Goal: Information Seeking & Learning: Learn about a topic

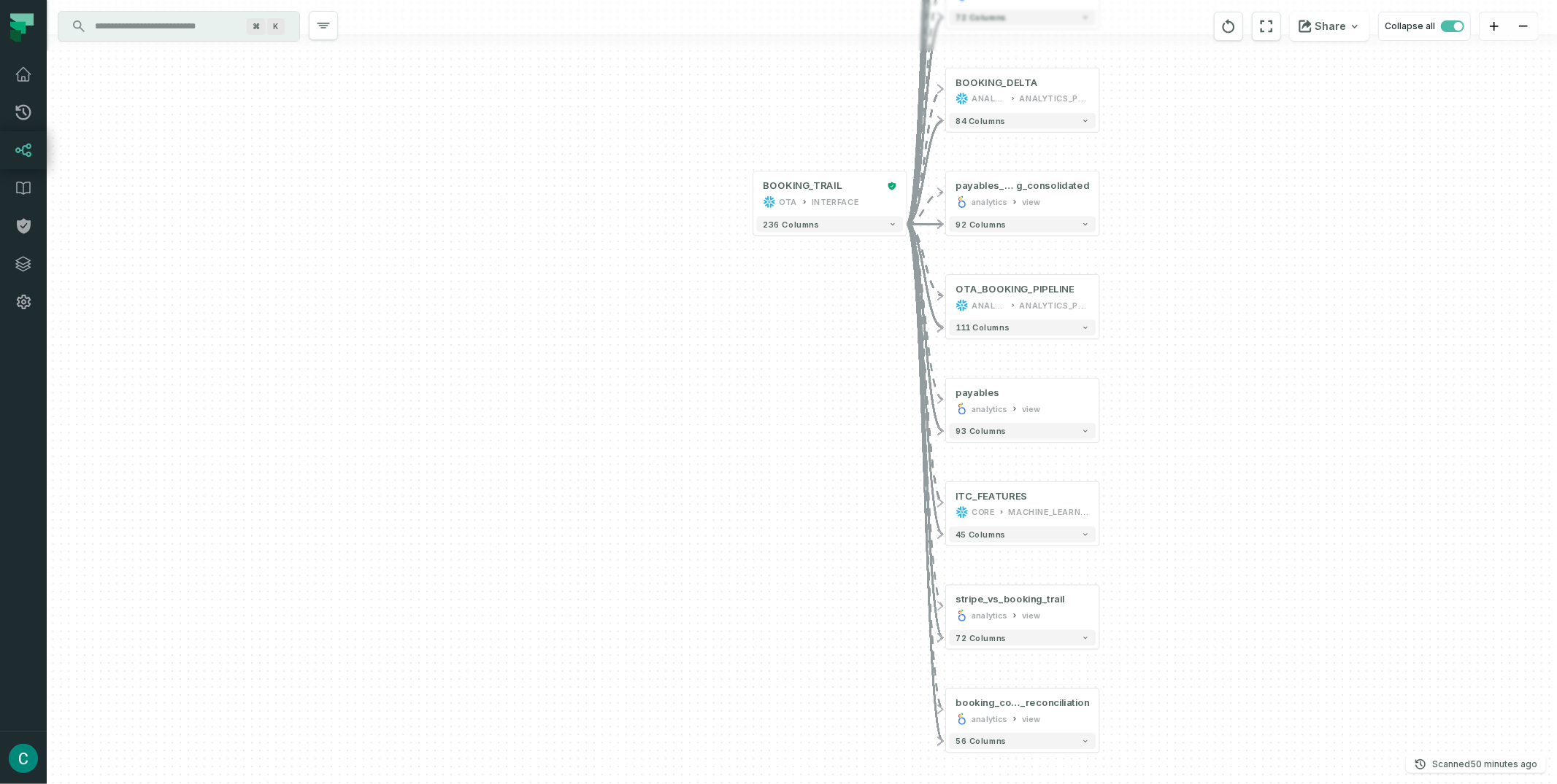
click at [24, 154] on icon at bounding box center [23, 151] width 17 height 17
click at [24, 145] on icon at bounding box center [23, 151] width 17 height 17
click at [19, 150] on icon at bounding box center [23, 151] width 16 height 14
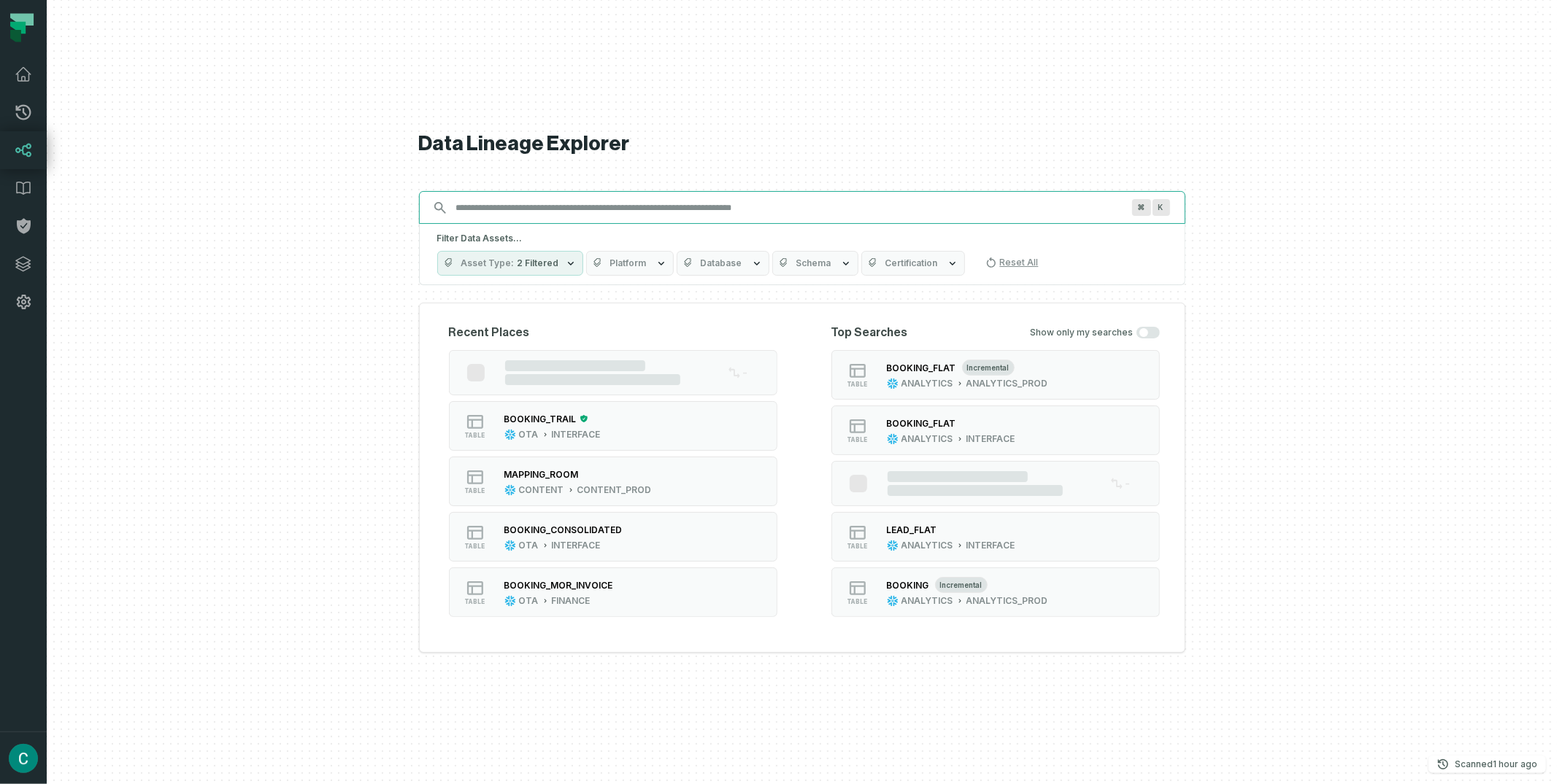
click at [482, 207] on div "Data Lineage Explorer Search for assets across the organization ⌘ K Filter Data…" at bounding box center [802, 392] width 766 height 784
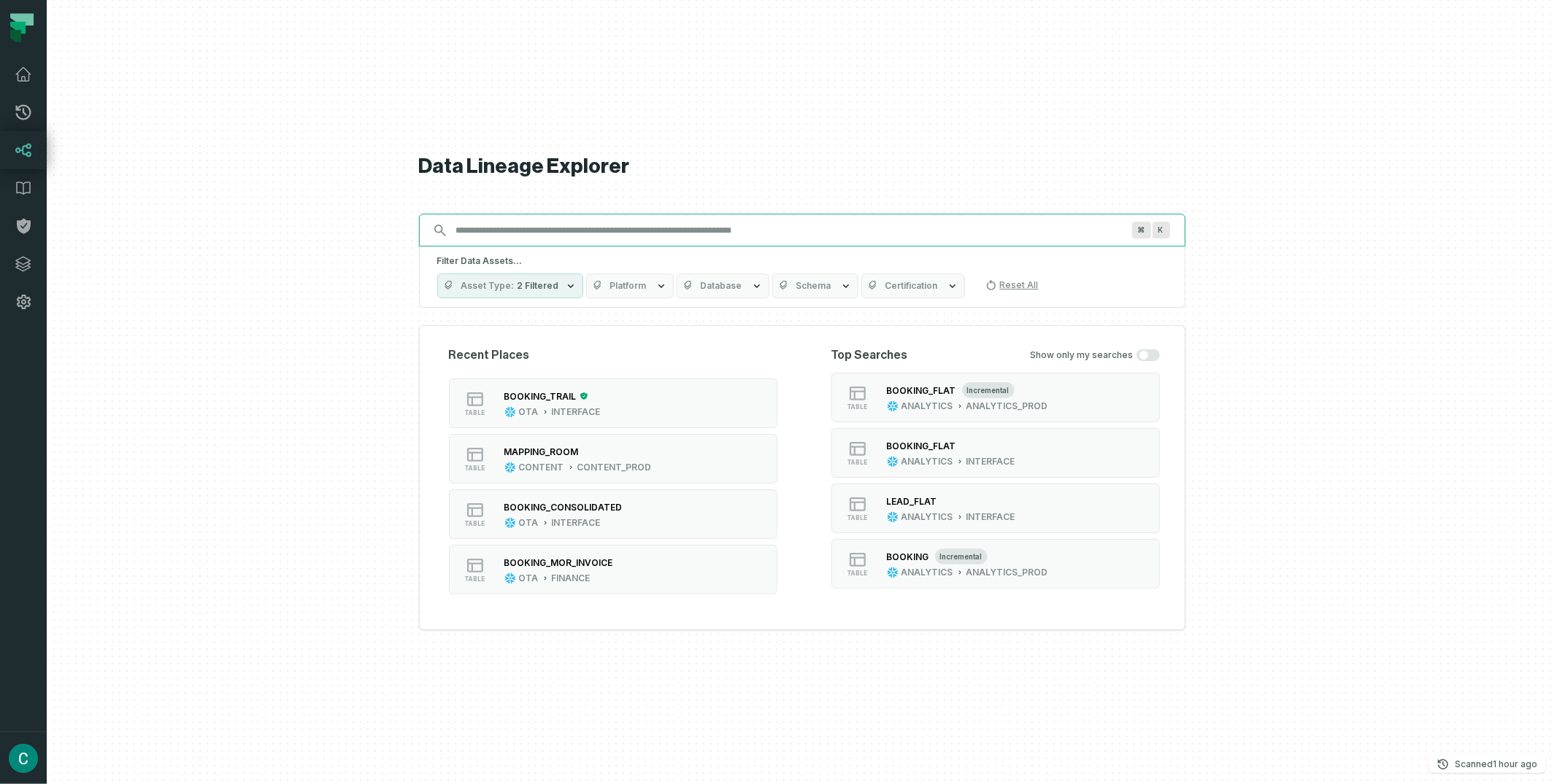
paste input "**********"
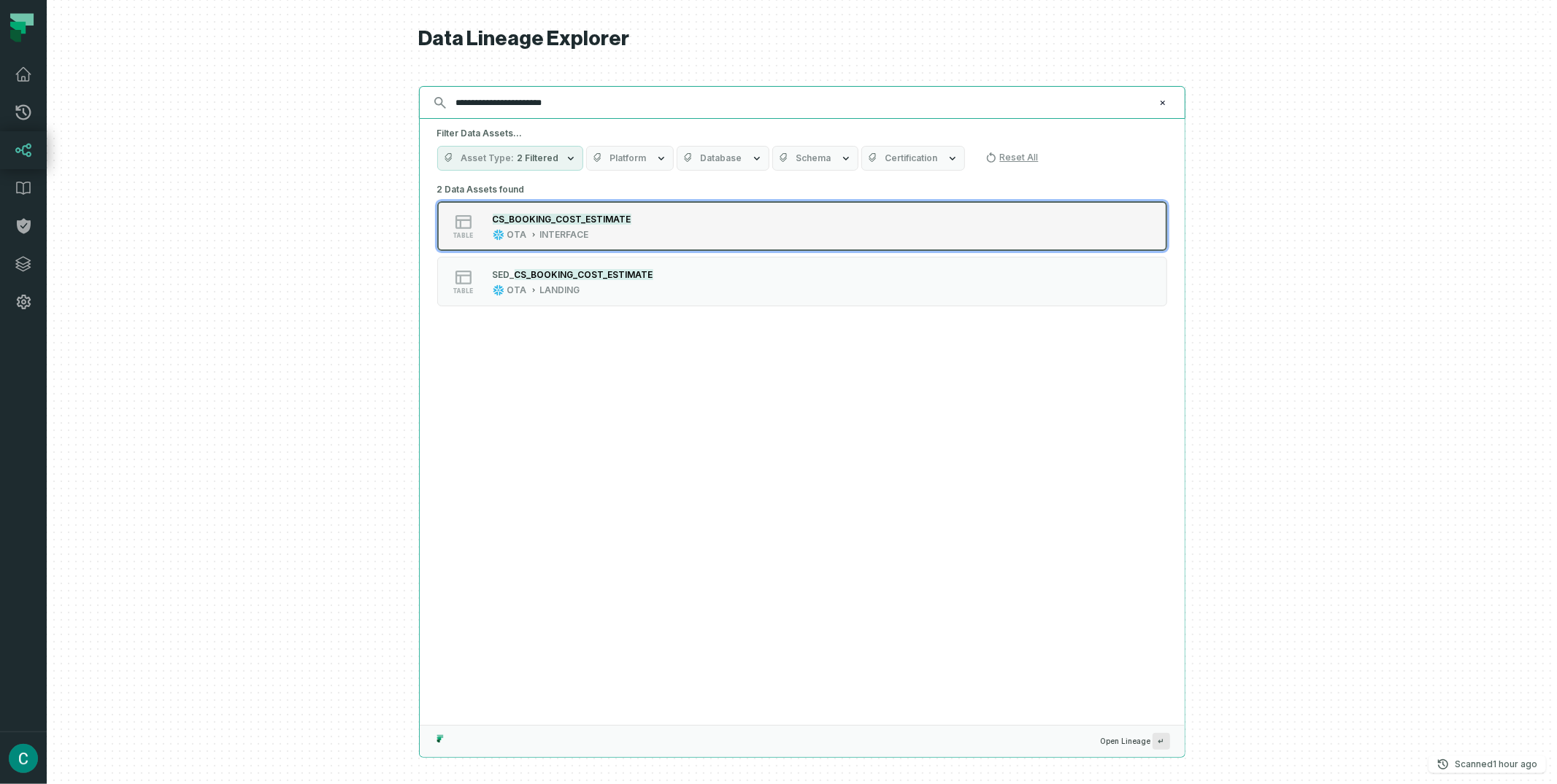
type input "**********"
click at [536, 215] on mark "CS_BOOKING_COST_ESTIMATE" at bounding box center [562, 218] width 139 height 10
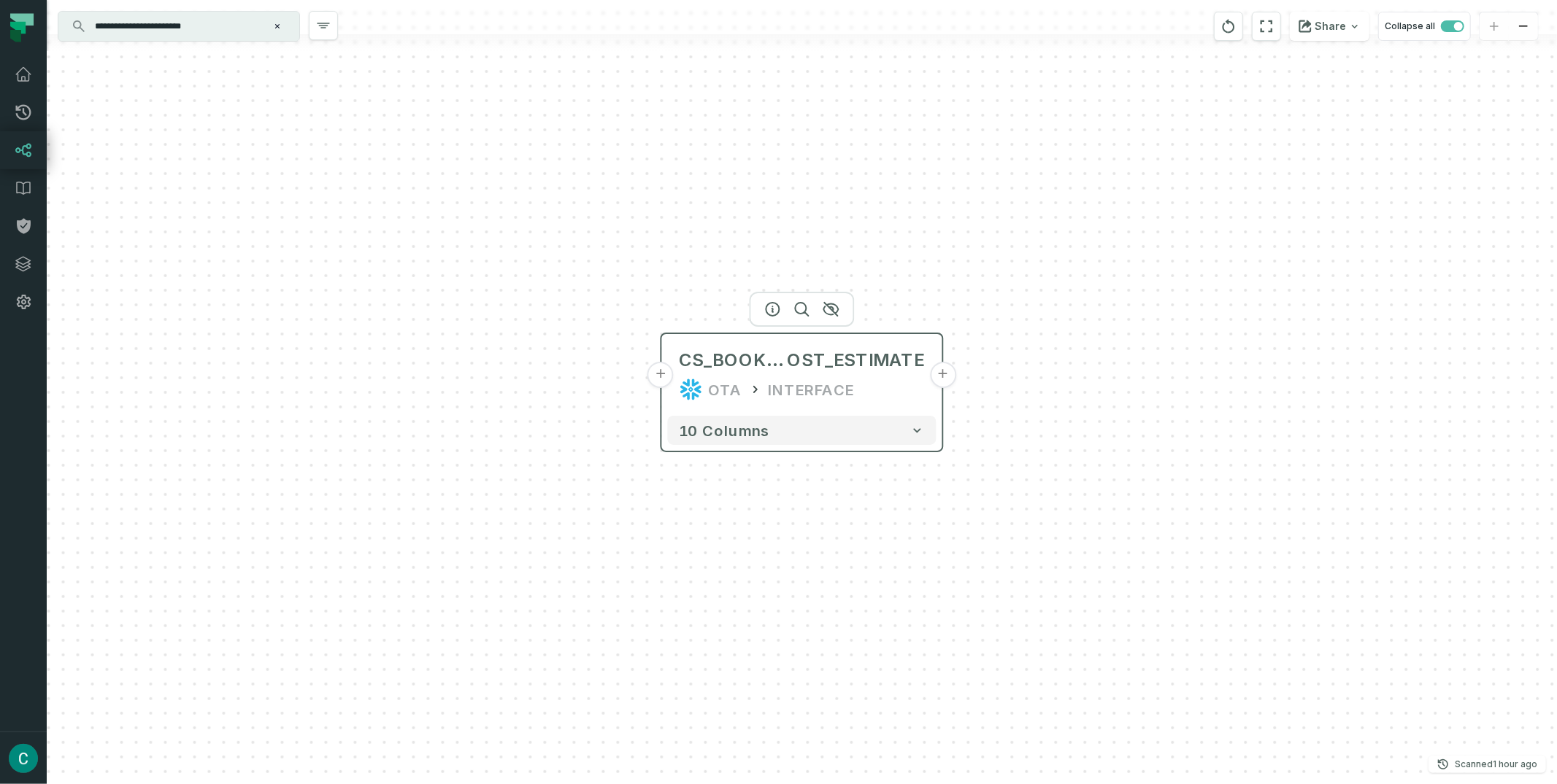
click at [947, 376] on button "+" at bounding box center [943, 375] width 27 height 27
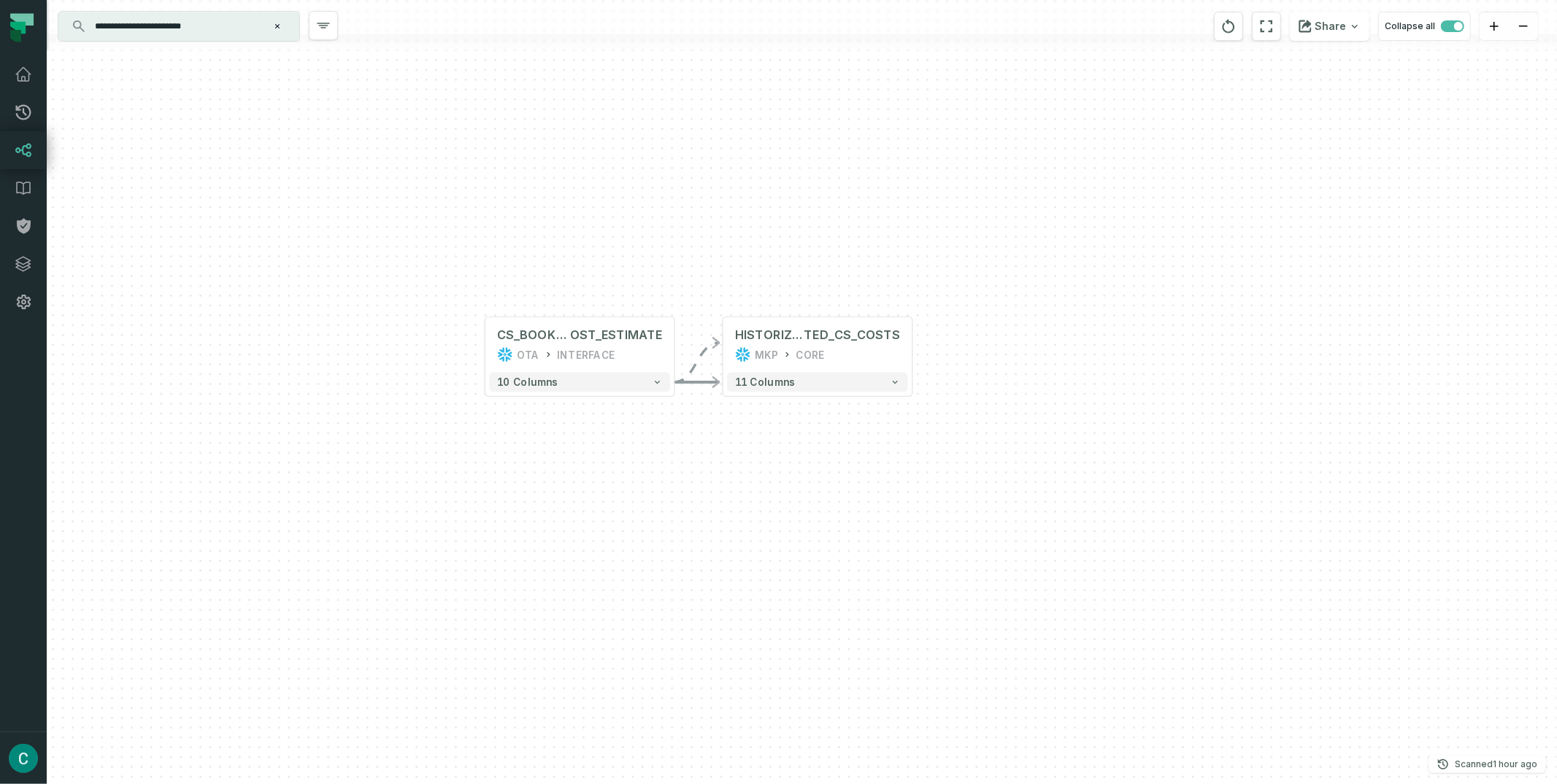
click at [276, 26] on icon "Clear search query" at bounding box center [277, 26] width 5 height 5
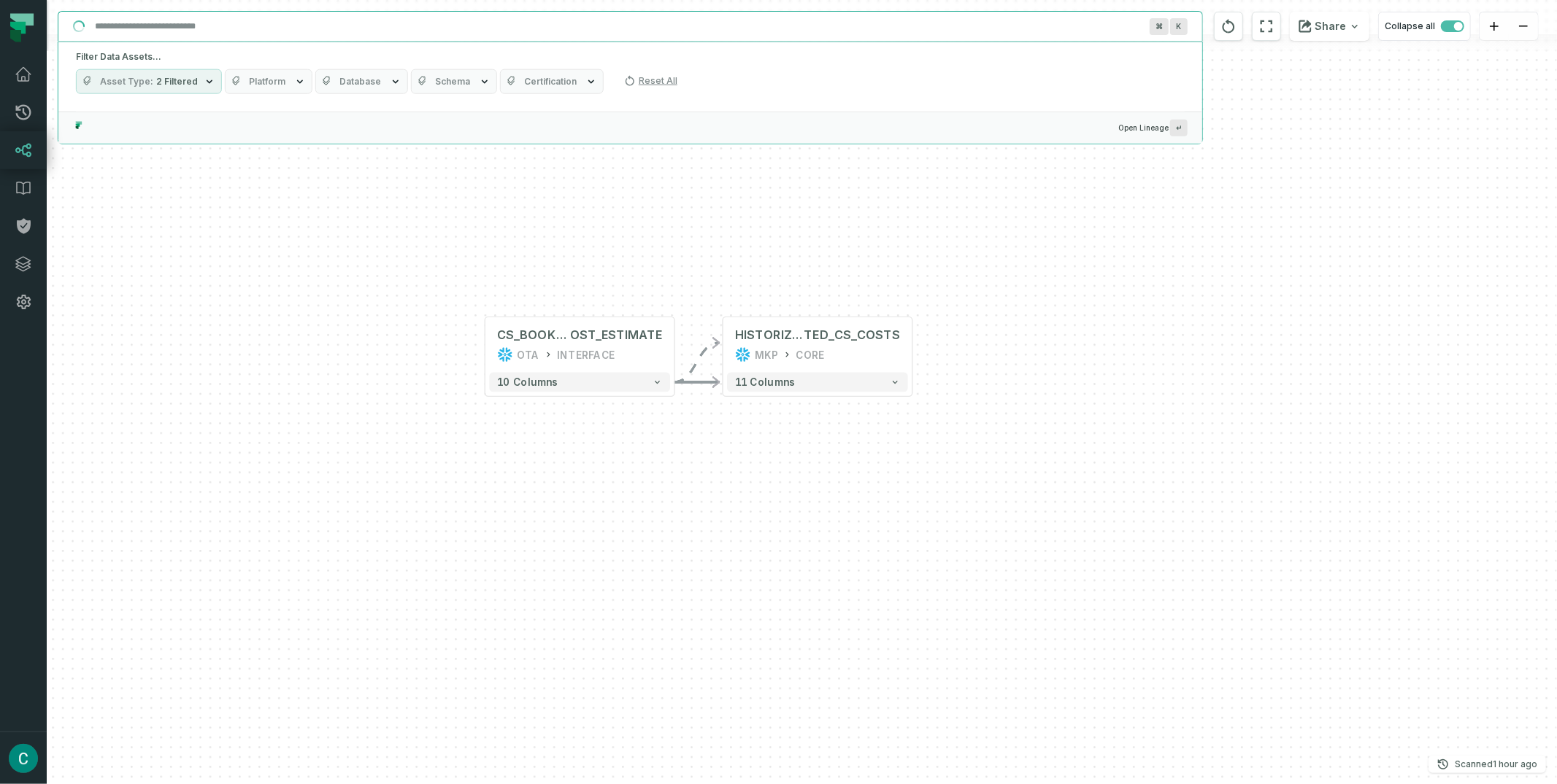
click at [213, 30] on input "Discovery Provider cmdk menu" at bounding box center [617, 26] width 1062 height 24
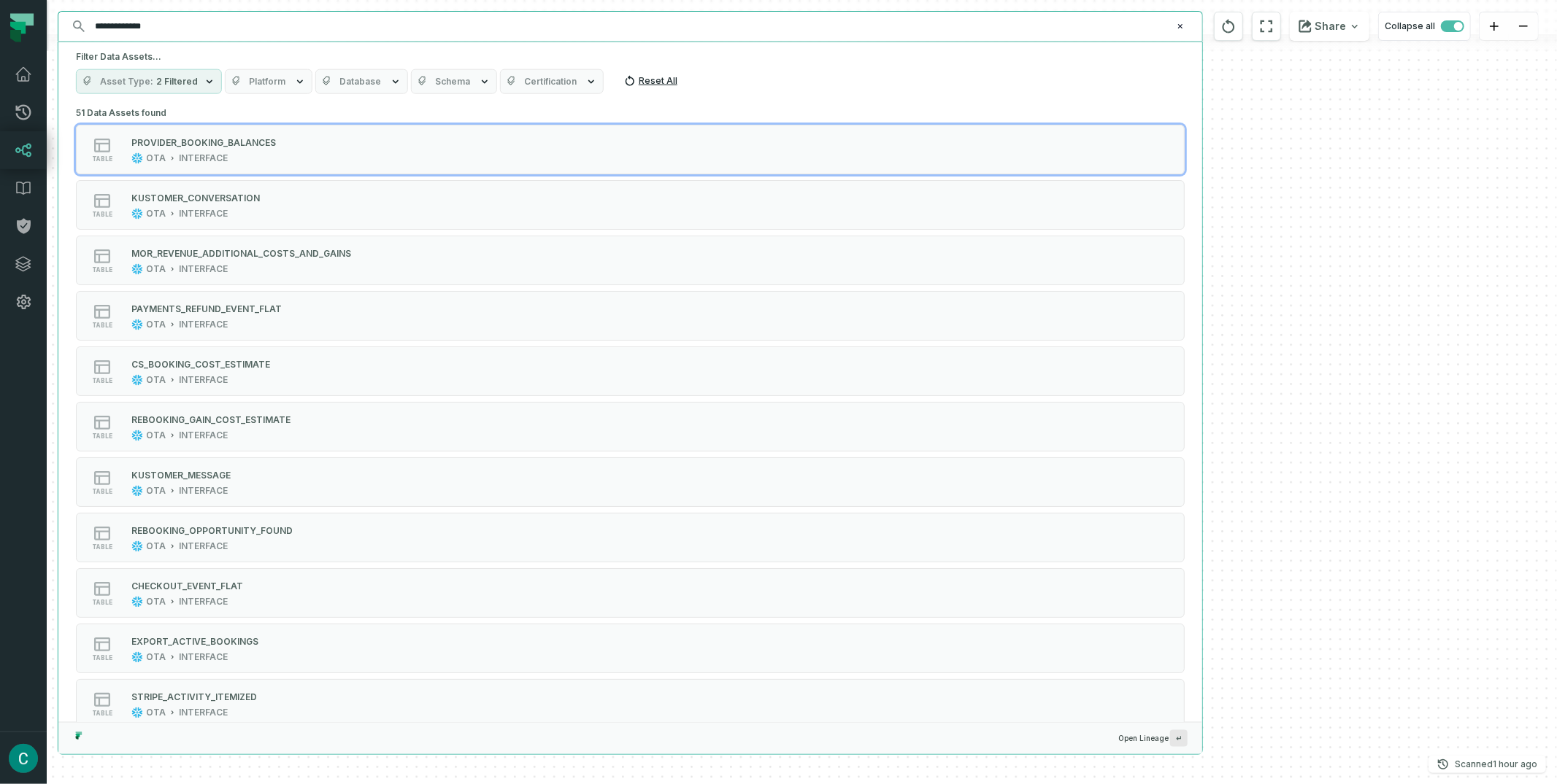
type input "**********"
click at [638, 79] on button "Reset All" at bounding box center [651, 81] width 65 height 24
click at [637, 84] on button "Reset All" at bounding box center [651, 81] width 65 height 24
click at [624, 78] on icon at bounding box center [630, 81] width 11 height 11
click at [625, 84] on icon at bounding box center [629, 81] width 9 height 10
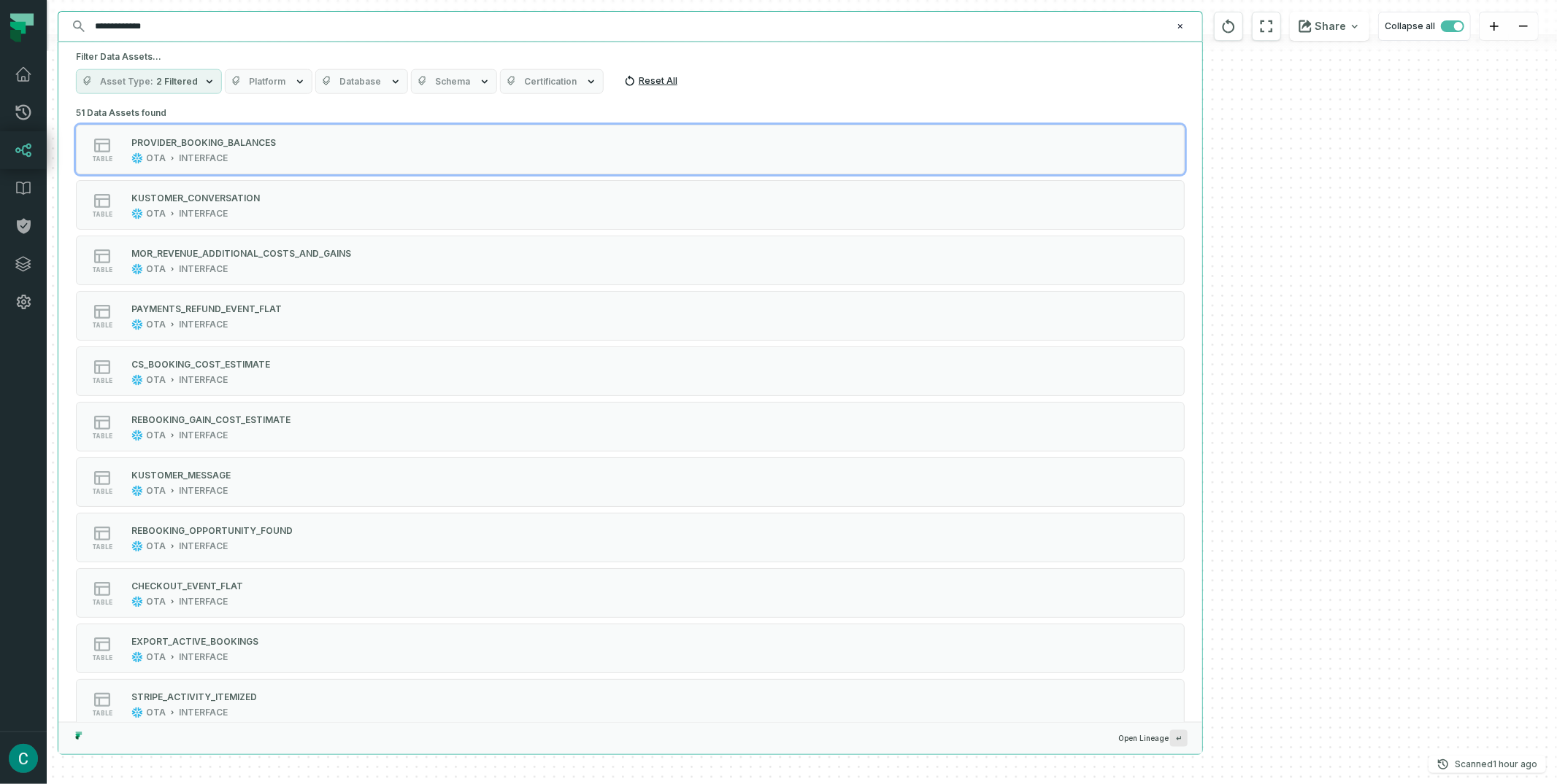
click at [624, 83] on icon at bounding box center [630, 81] width 11 height 11
click at [624, 82] on icon at bounding box center [630, 81] width 11 height 11
click at [624, 81] on icon at bounding box center [630, 81] width 11 height 11
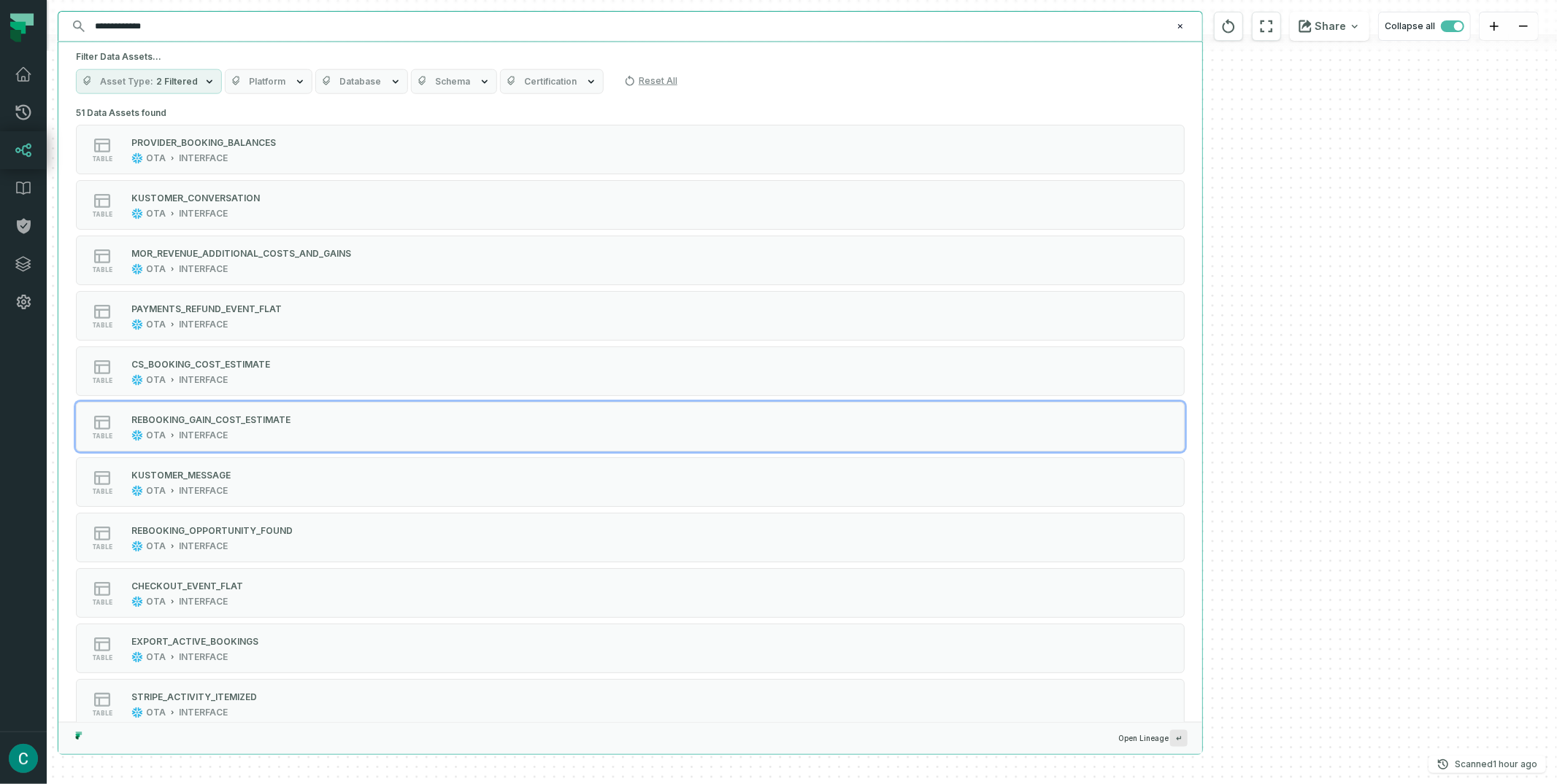
scroll to position [1259, 0]
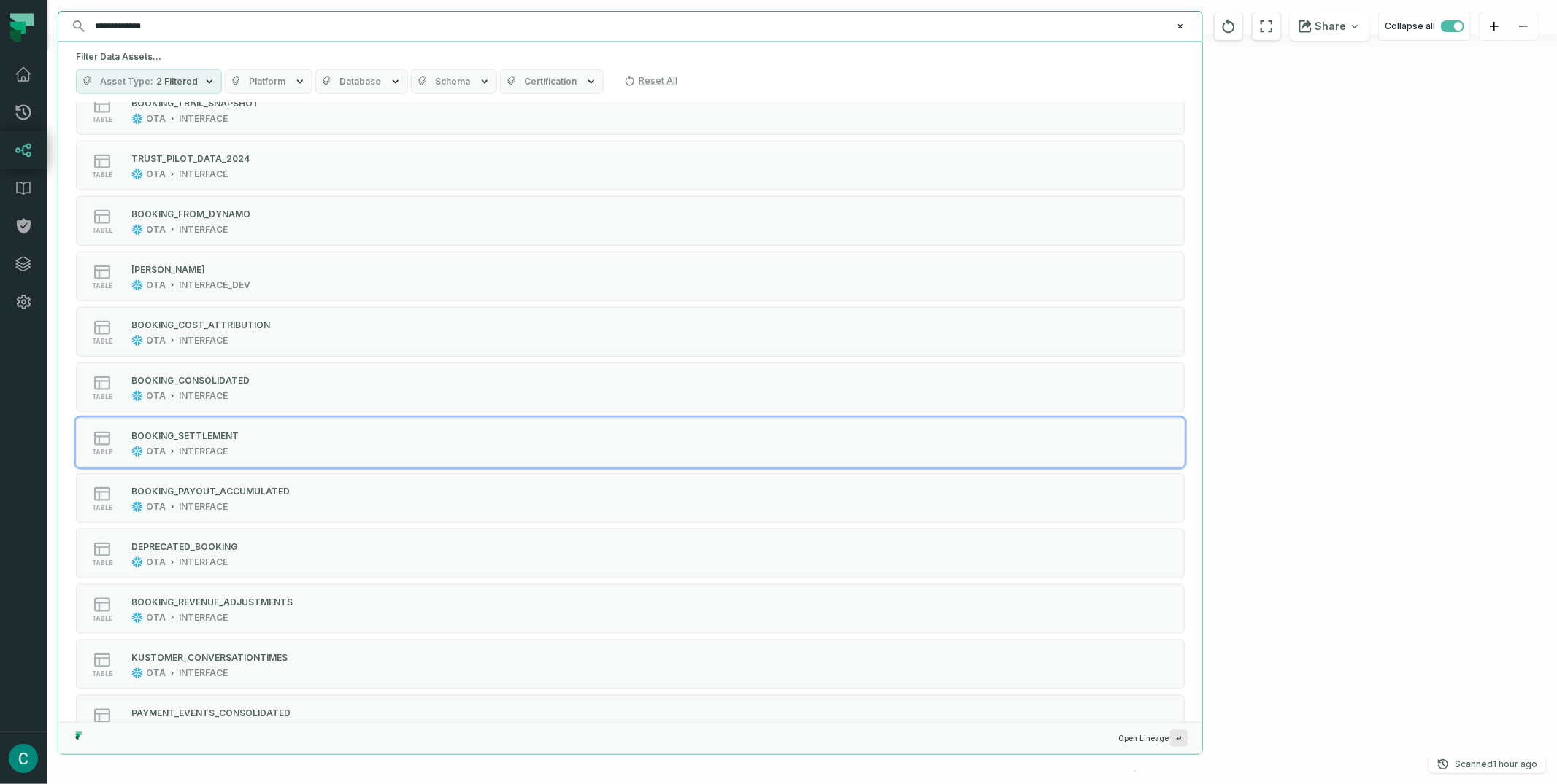
click at [1181, 734] on span "↵" at bounding box center [1179, 739] width 17 height 17
click at [1158, 737] on span "Open Lineage ↵" at bounding box center [1153, 739] width 70 height 17
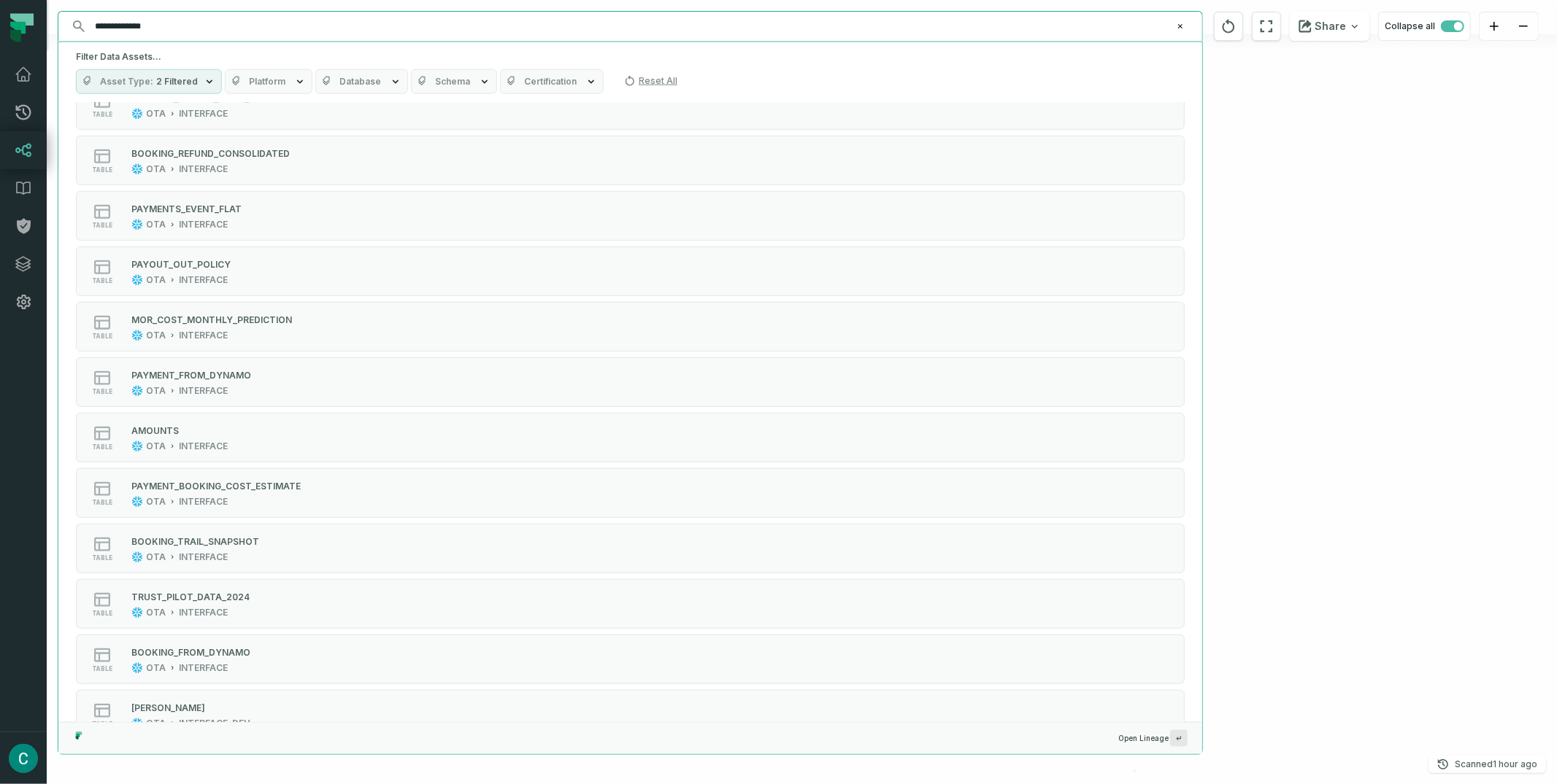
scroll to position [451, 0]
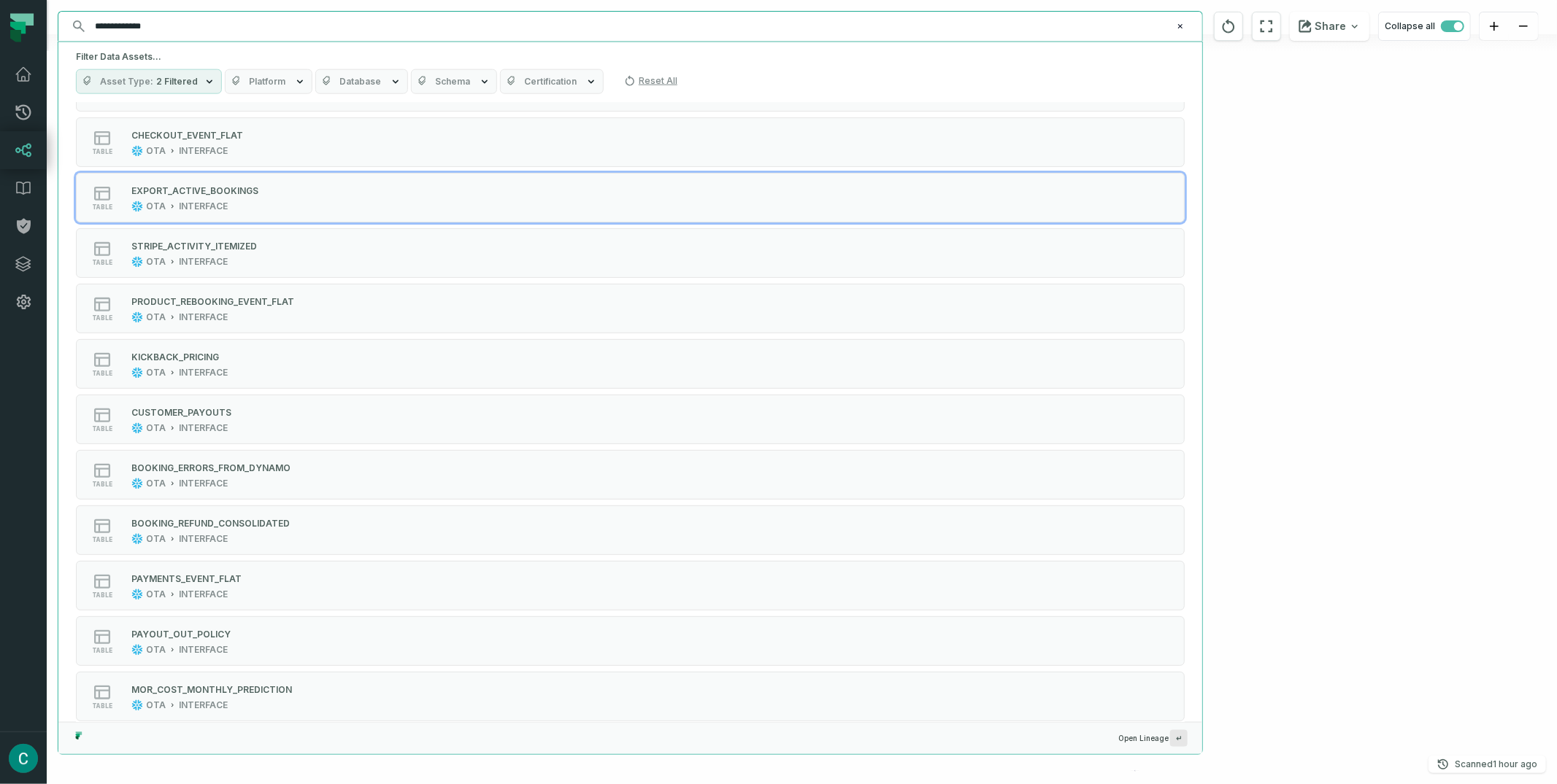
click at [199, 31] on input "**********" at bounding box center [628, 26] width 1085 height 24
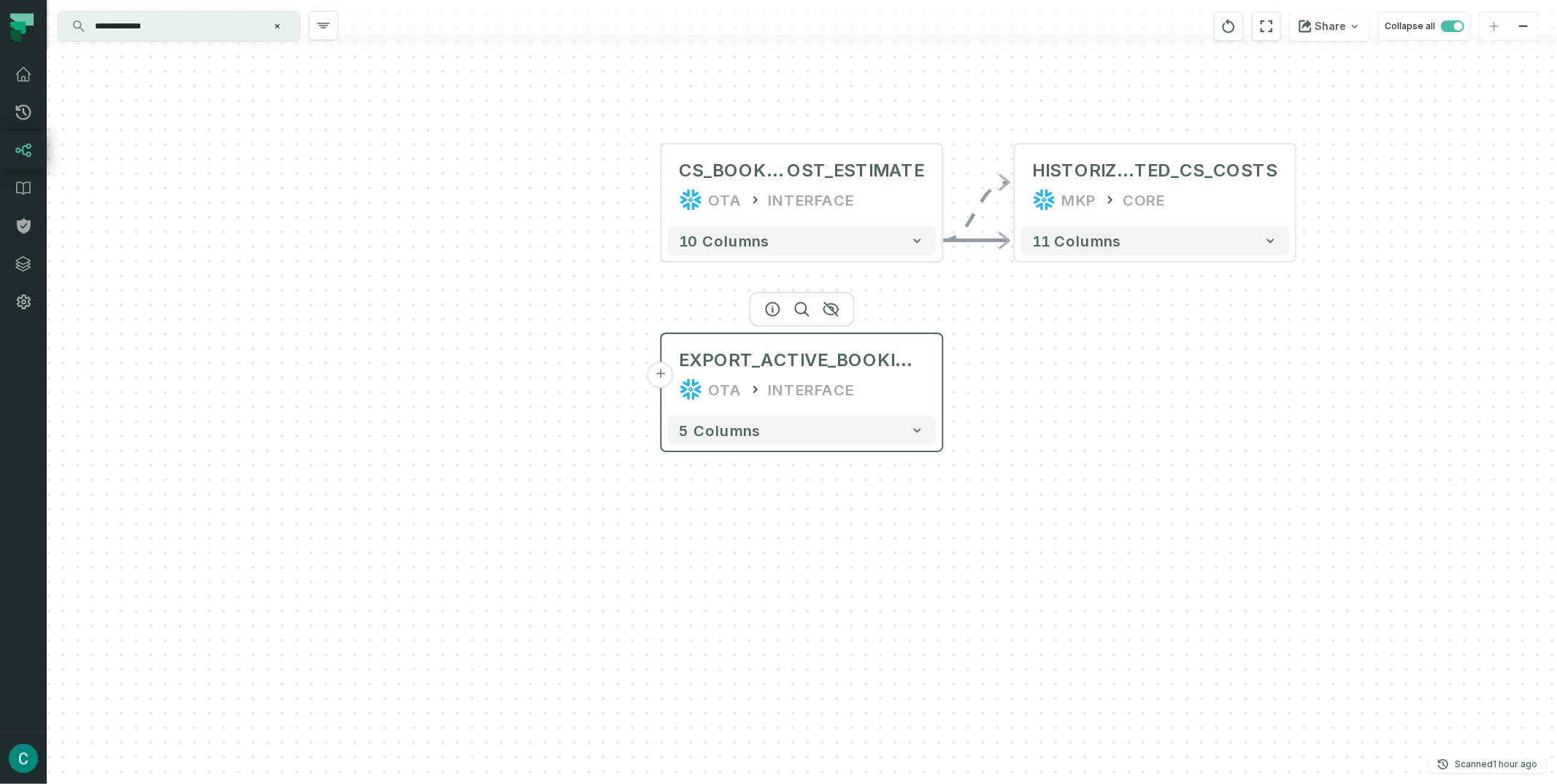
click at [669, 376] on button "+" at bounding box center [660, 375] width 27 height 27
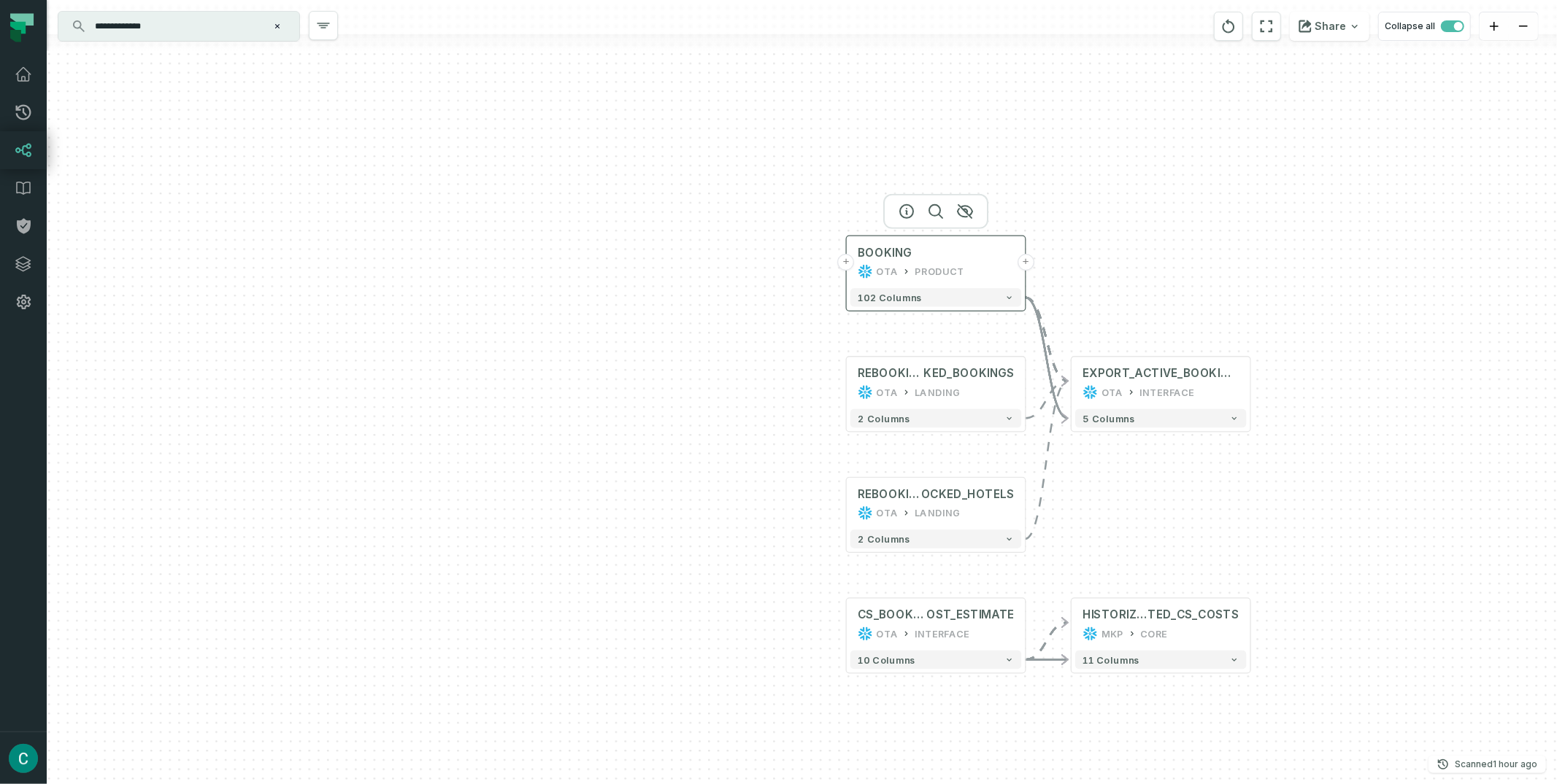
click at [852, 263] on button "+" at bounding box center [846, 263] width 17 height 17
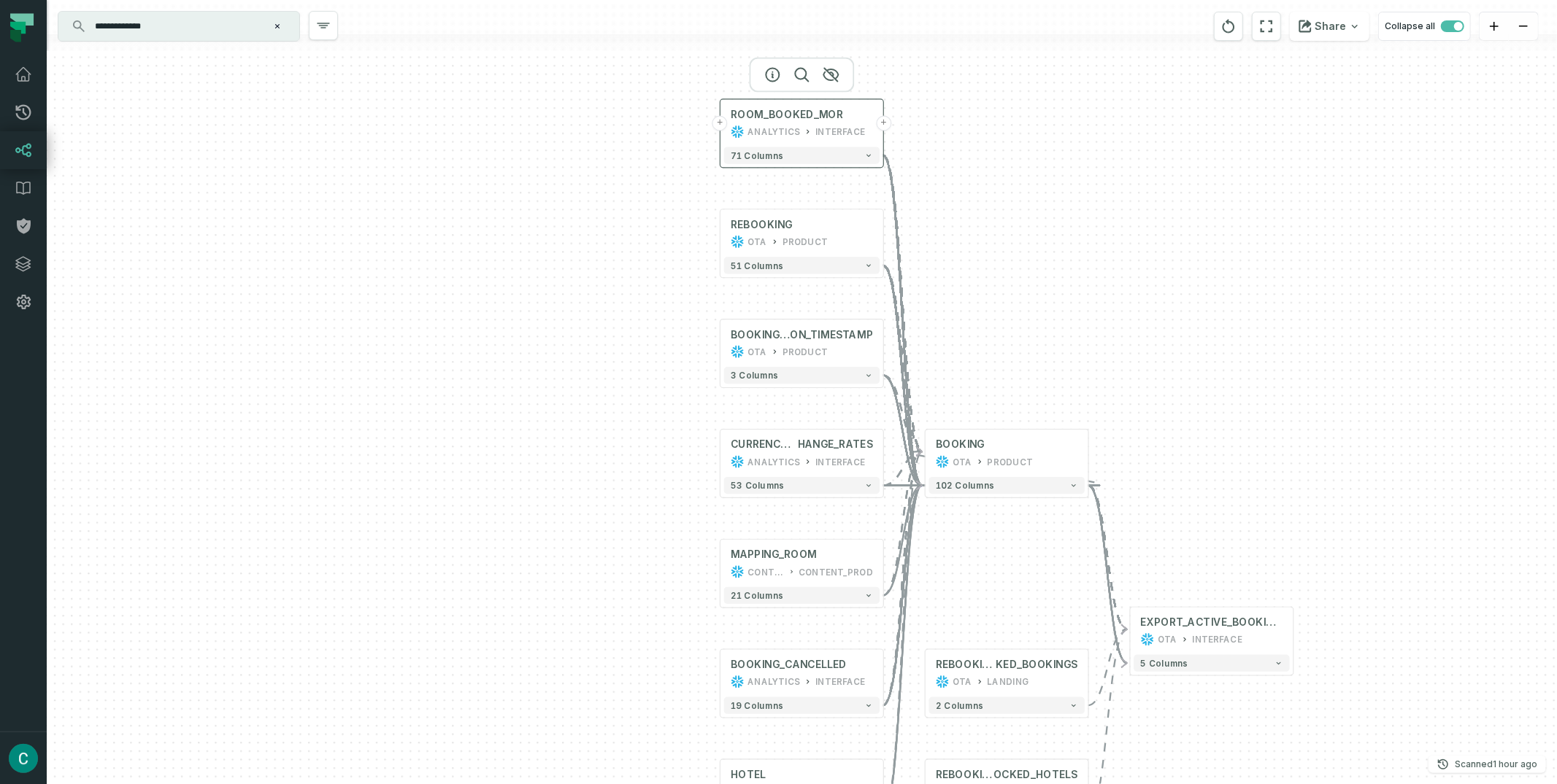
click at [723, 126] on button "+" at bounding box center [720, 124] width 15 height 15
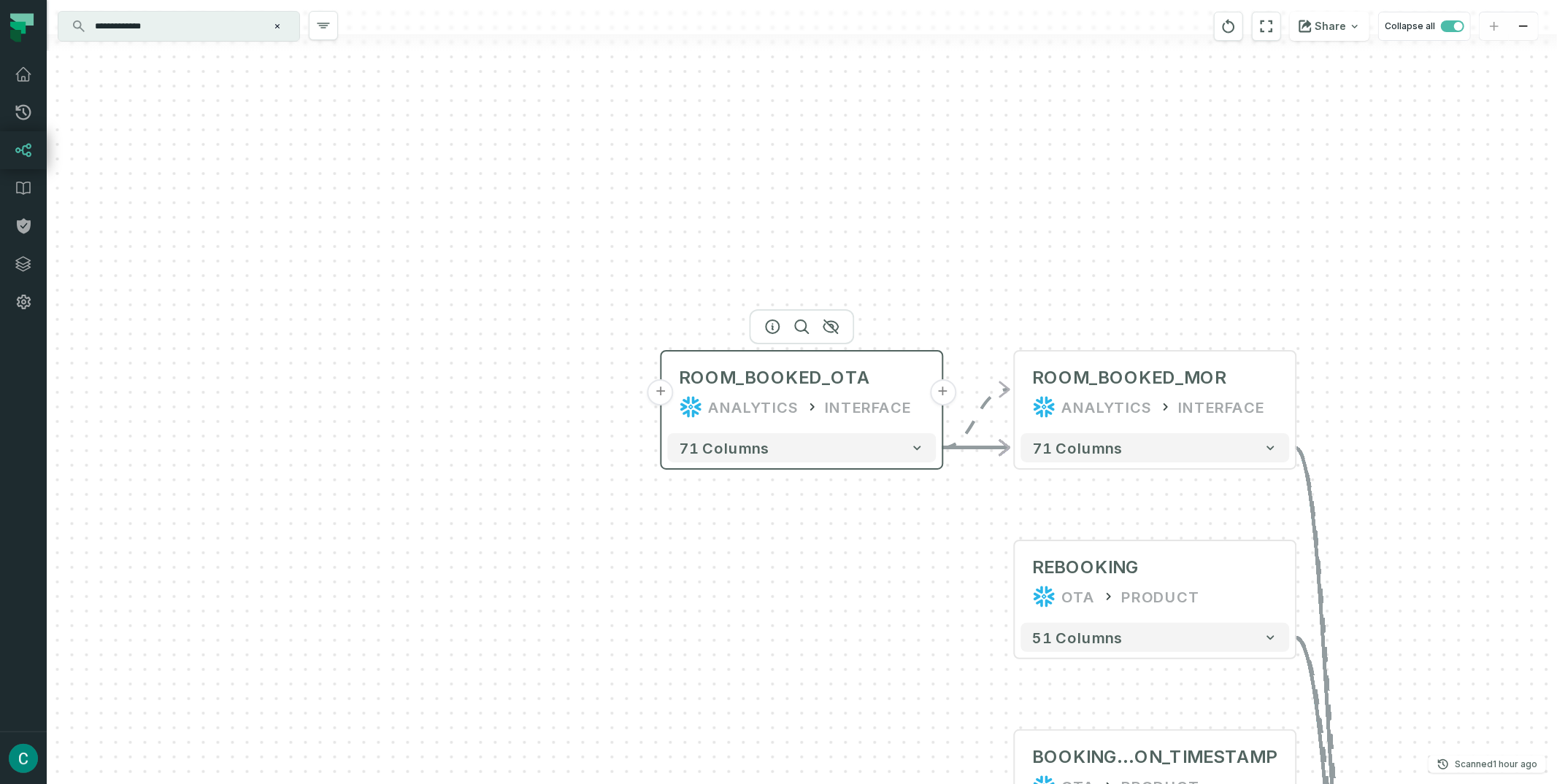
click at [664, 394] on button "+" at bounding box center [660, 392] width 27 height 27
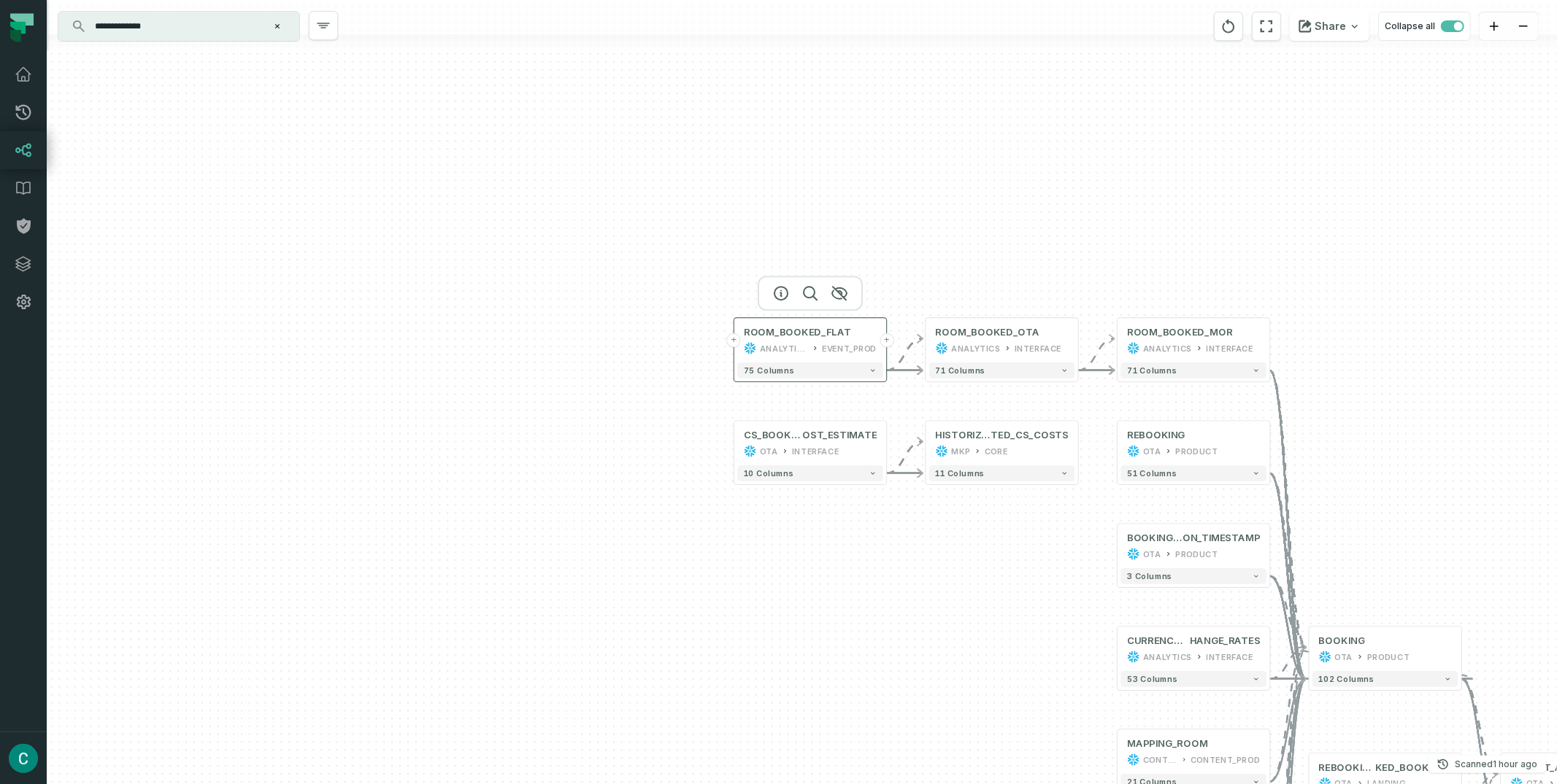
click at [738, 344] on button "+" at bounding box center [734, 340] width 14 height 14
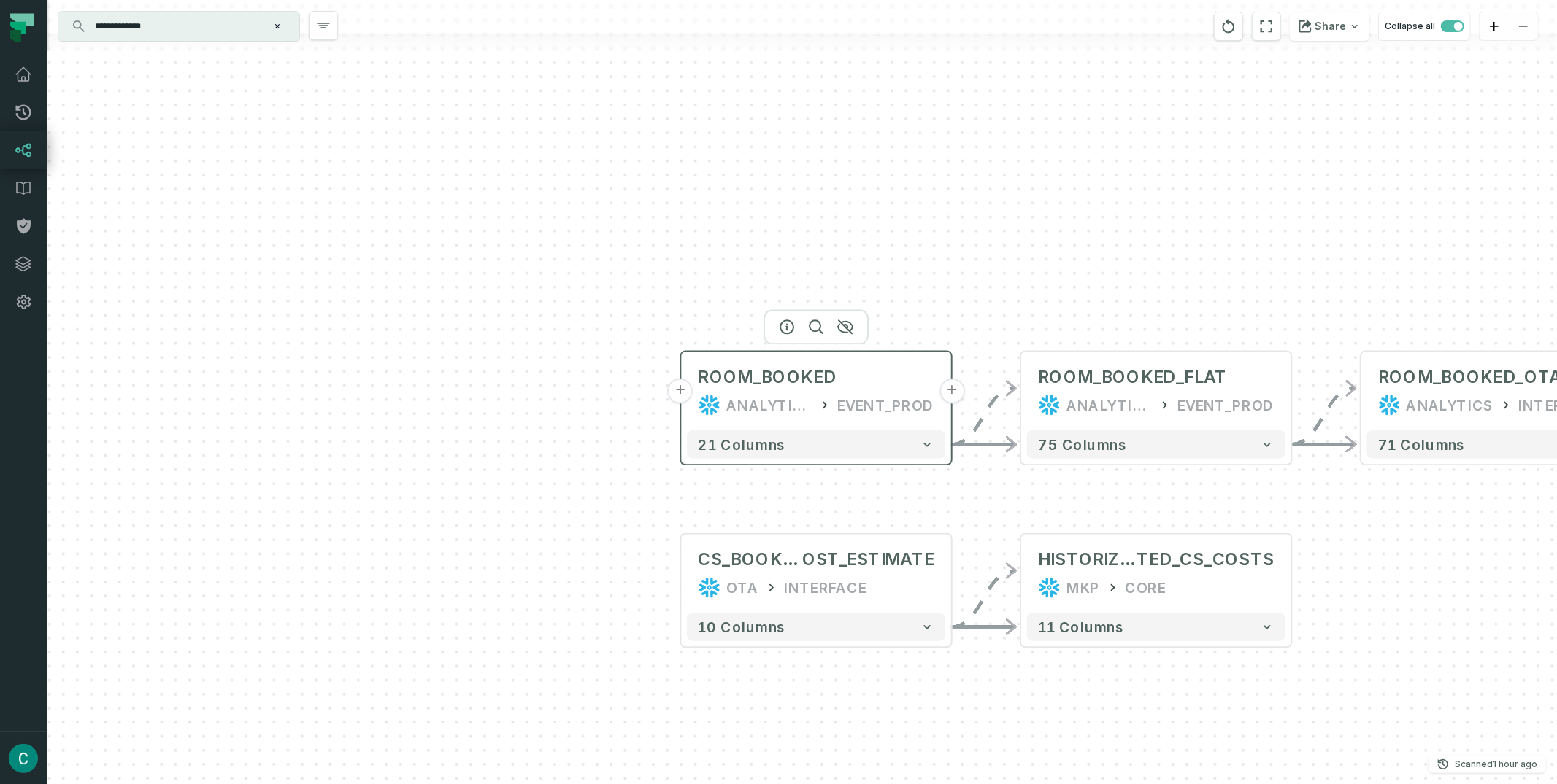
click at [683, 391] on button "+" at bounding box center [680, 392] width 26 height 26
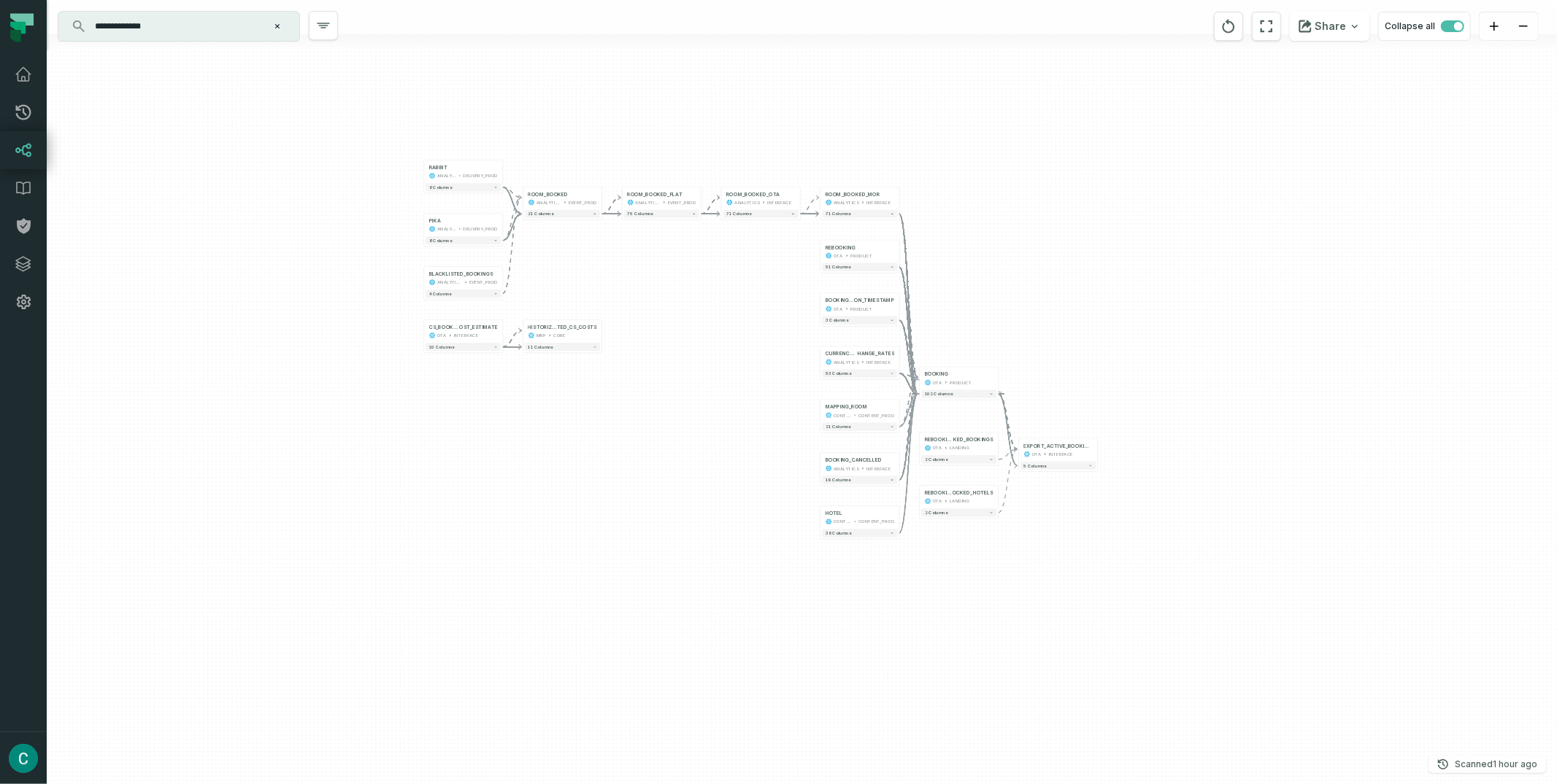
drag, startPoint x: 1334, startPoint y: 526, endPoint x: 710, endPoint y: 303, distance: 662.6
click at [710, 303] on div "RABBIT ANALYTICS DELIVERY_PROD + 6 columns PIKA ANALYTICS DELIVERY_PROD + 8 col…" at bounding box center [801, 392] width 1510 height 784
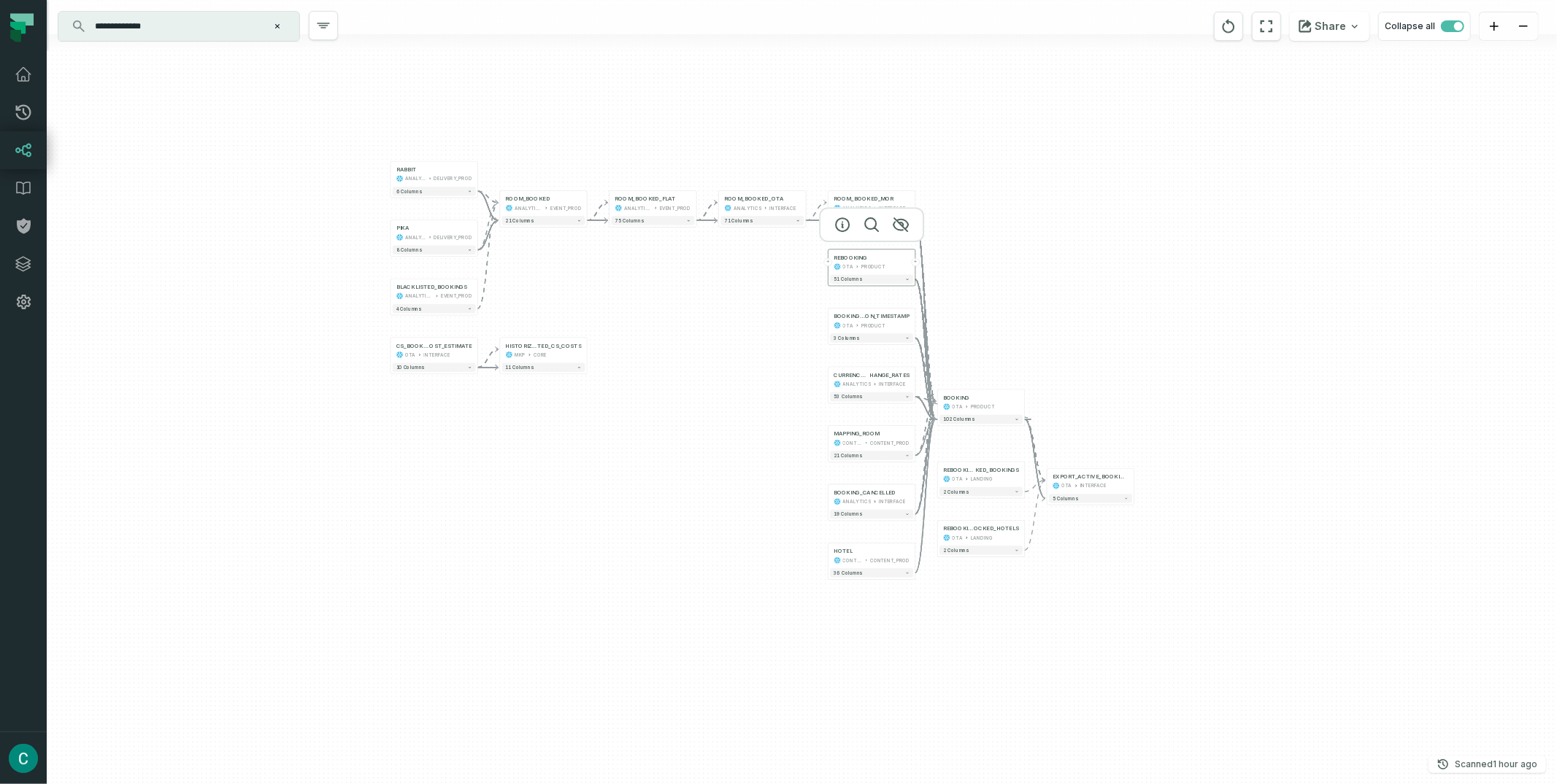
click at [830, 263] on button "+" at bounding box center [828, 262] width 8 height 8
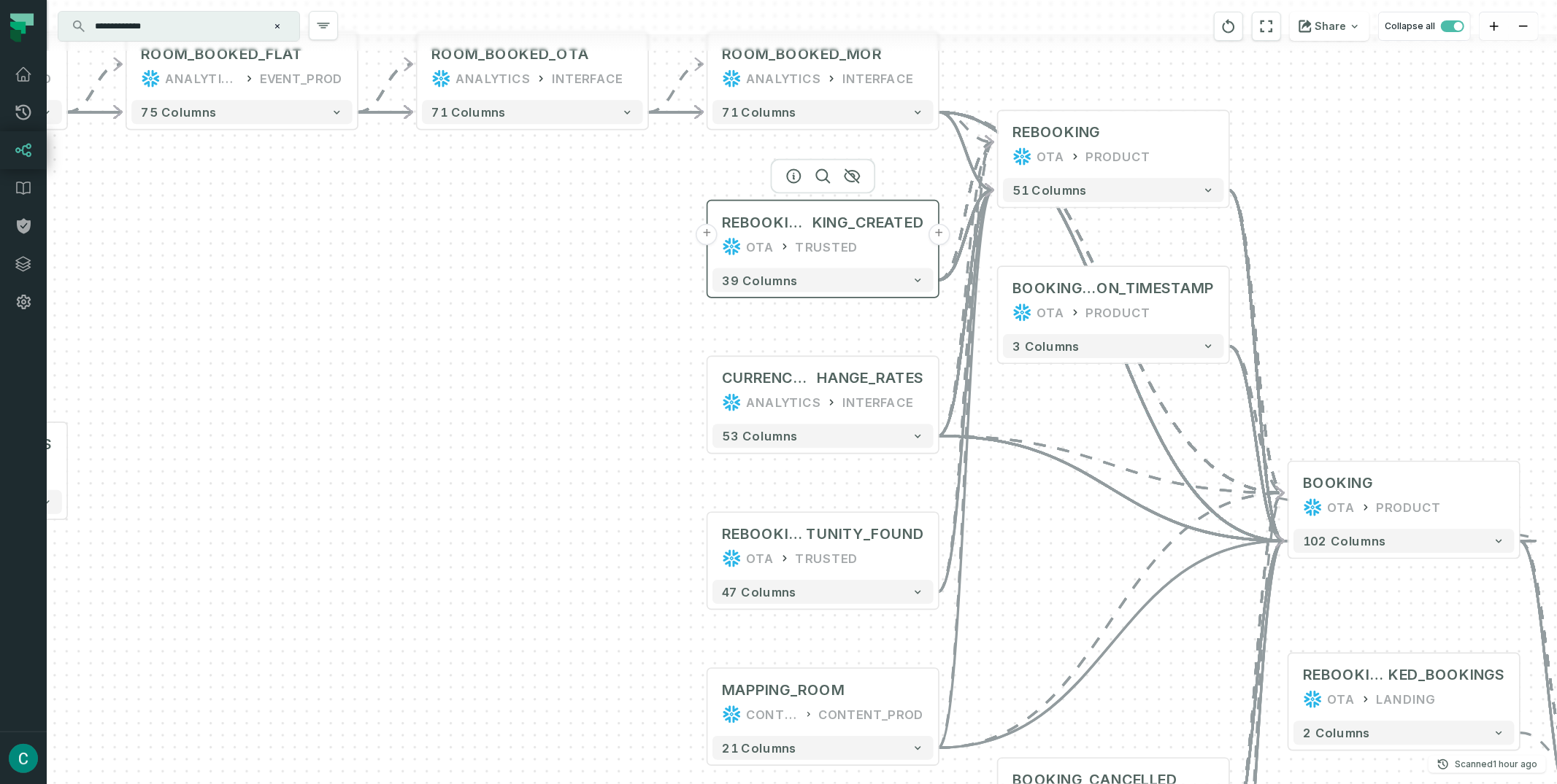
click at [711, 232] on button "+" at bounding box center [707, 234] width 22 height 22
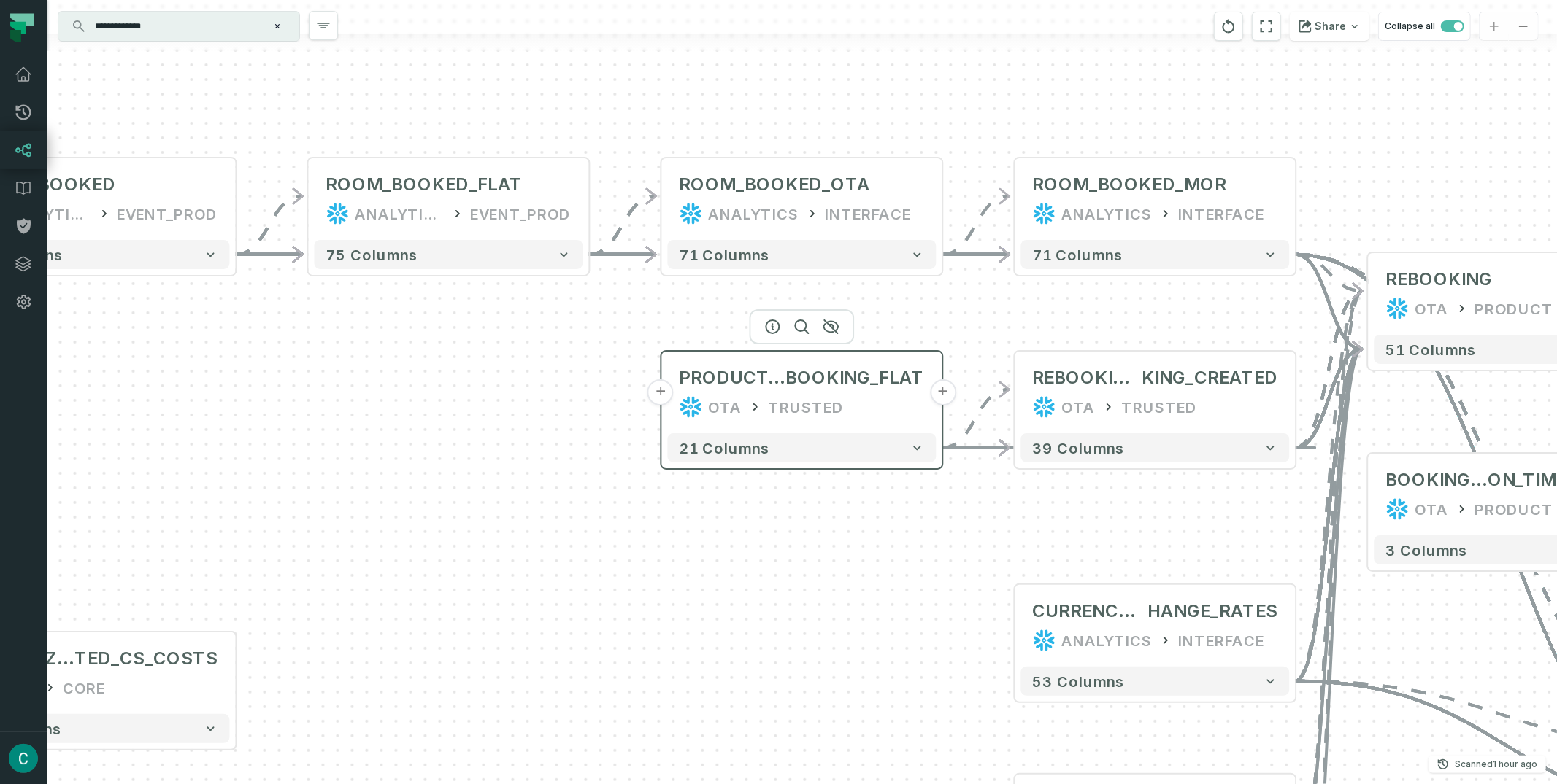
click at [661, 393] on button "+" at bounding box center [660, 392] width 27 height 27
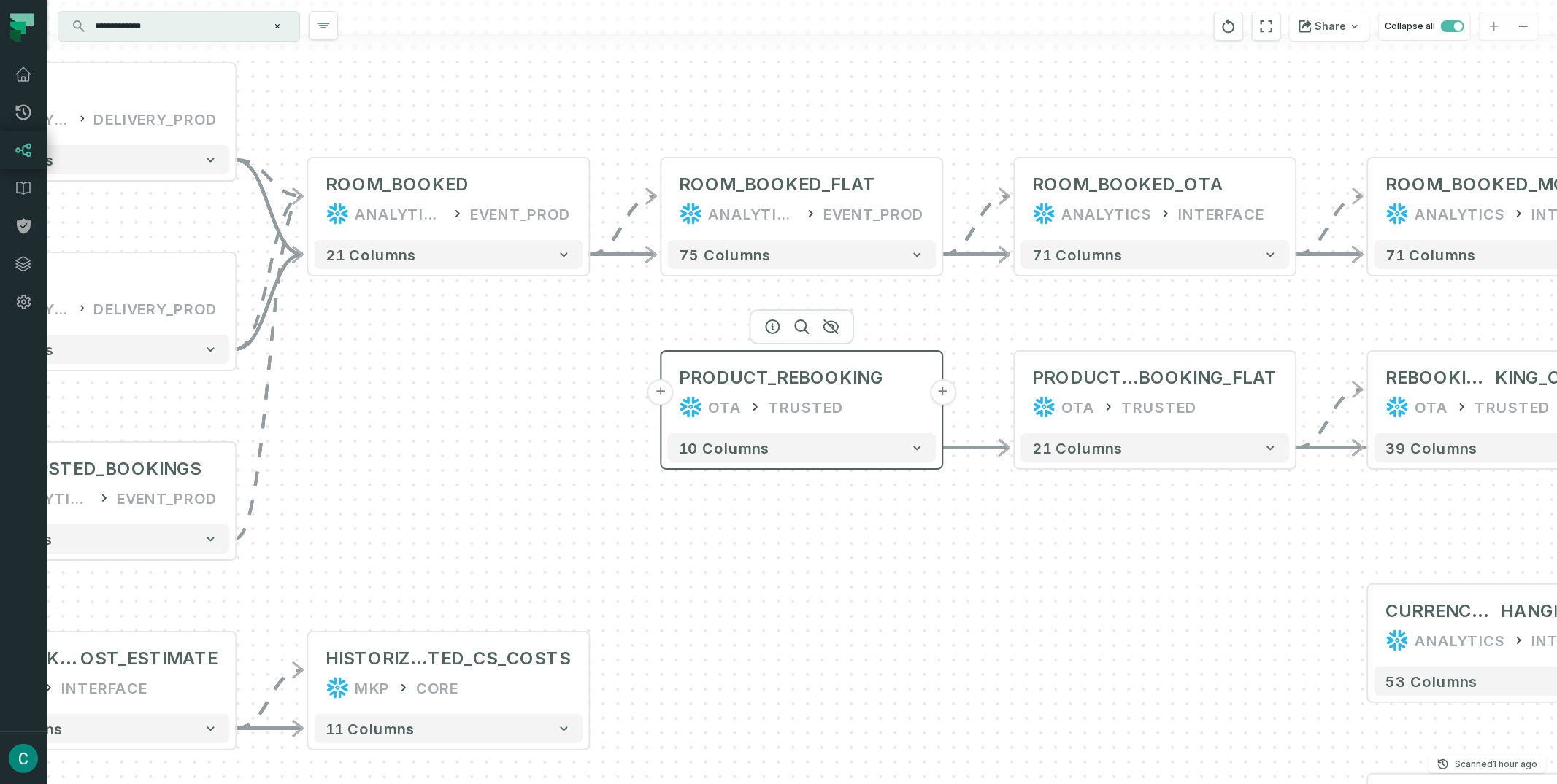
click at [662, 392] on button "+" at bounding box center [660, 392] width 27 height 27
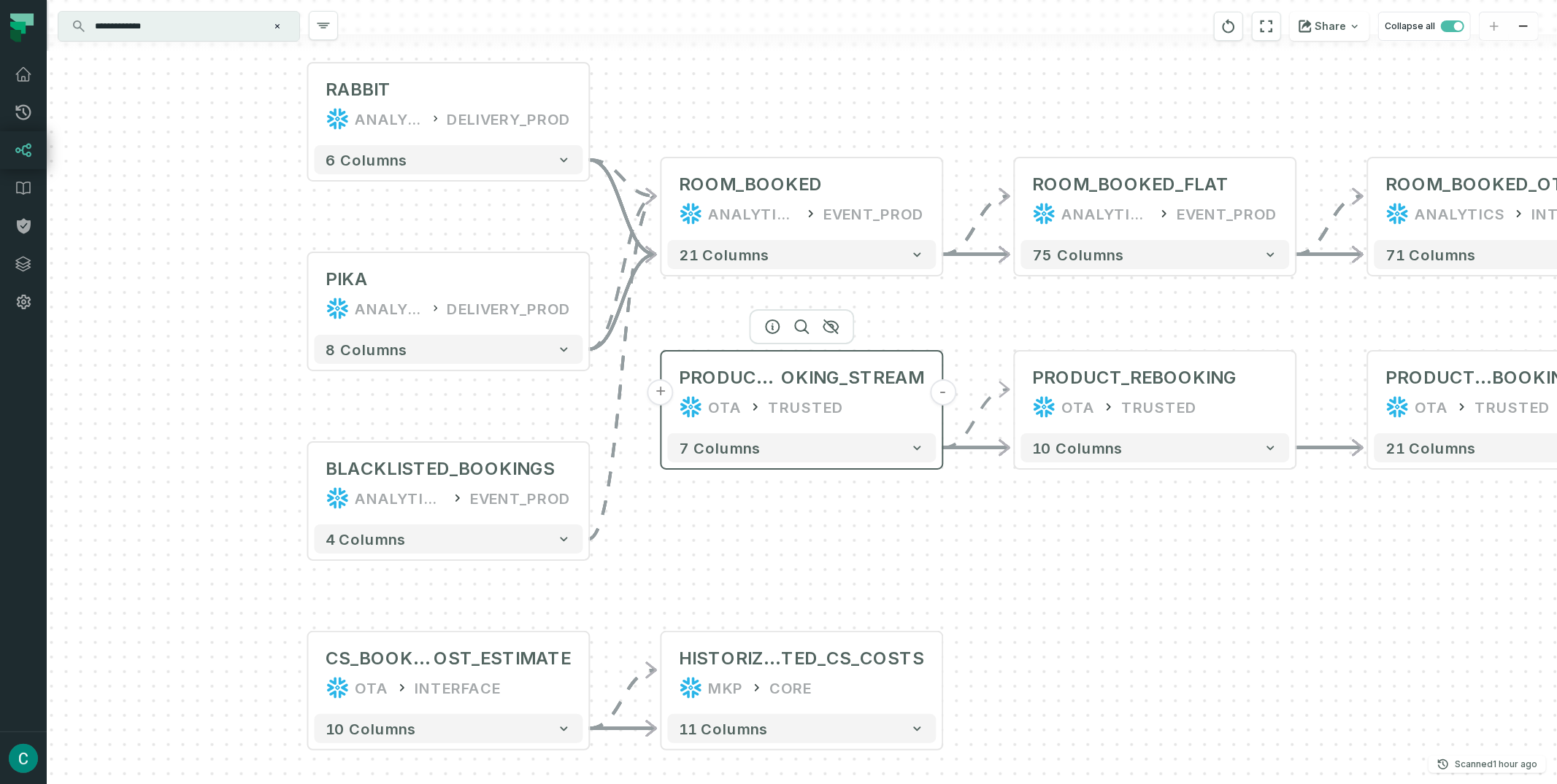
click at [665, 395] on button "+" at bounding box center [660, 392] width 27 height 27
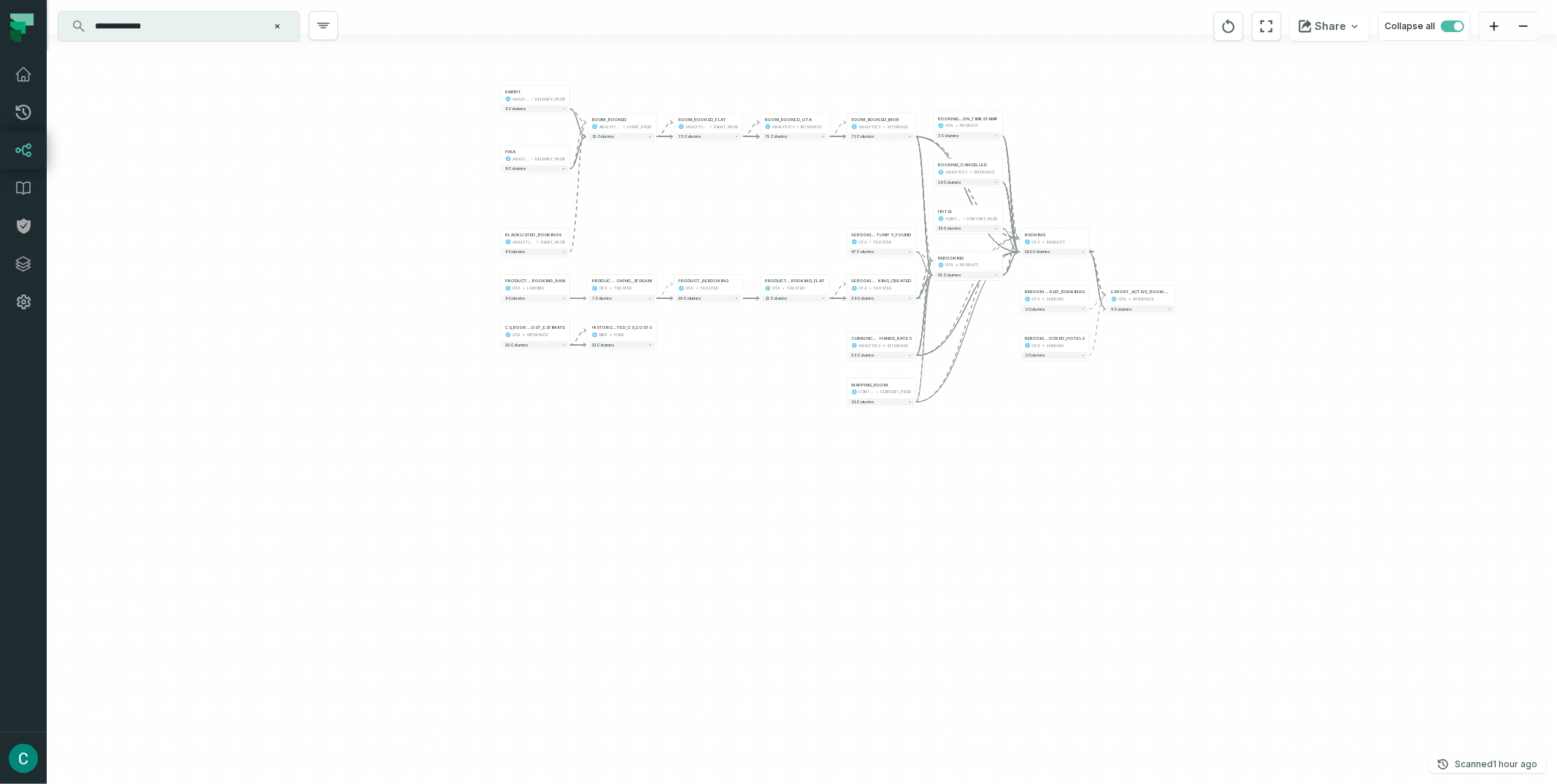
drag, startPoint x: 1398, startPoint y: 517, endPoint x: 734, endPoint y: 429, distance: 669.8
click at [734, 429] on div "PRODUCT_RE BOOKING_RAW OTA LANDING - 4 columns - PRODUCT_REBO OKING_STREAM OTA …" at bounding box center [801, 392] width 1510 height 784
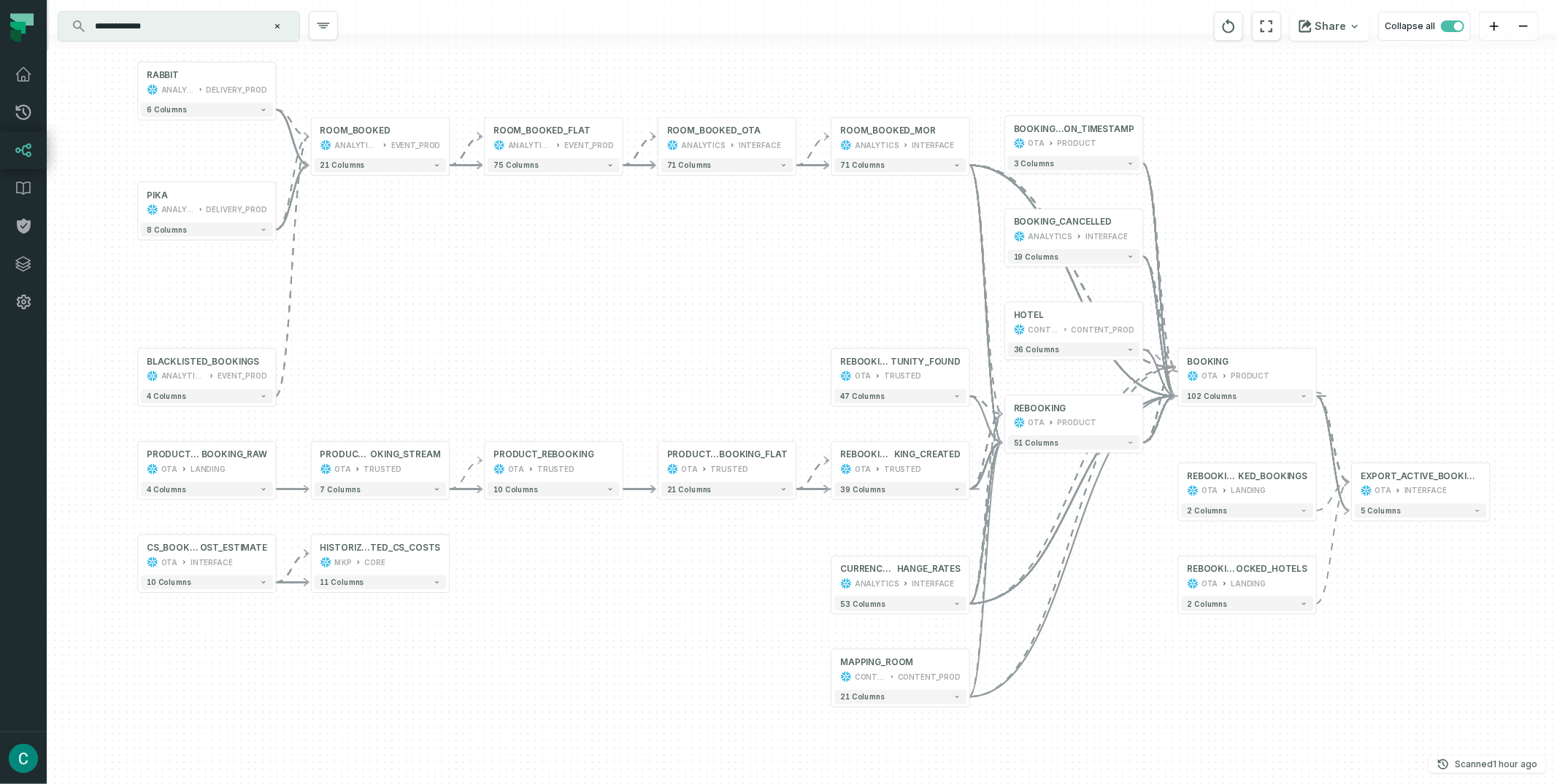
drag, startPoint x: 1344, startPoint y: 312, endPoint x: 1271, endPoint y: 302, distance: 73.7
click at [1271, 302] on div "PRODUCT_RE BOOKING_RAW OTA LANDING - 4 columns - PRODUCT_REBO OKING_STREAM OTA …" at bounding box center [801, 392] width 1510 height 784
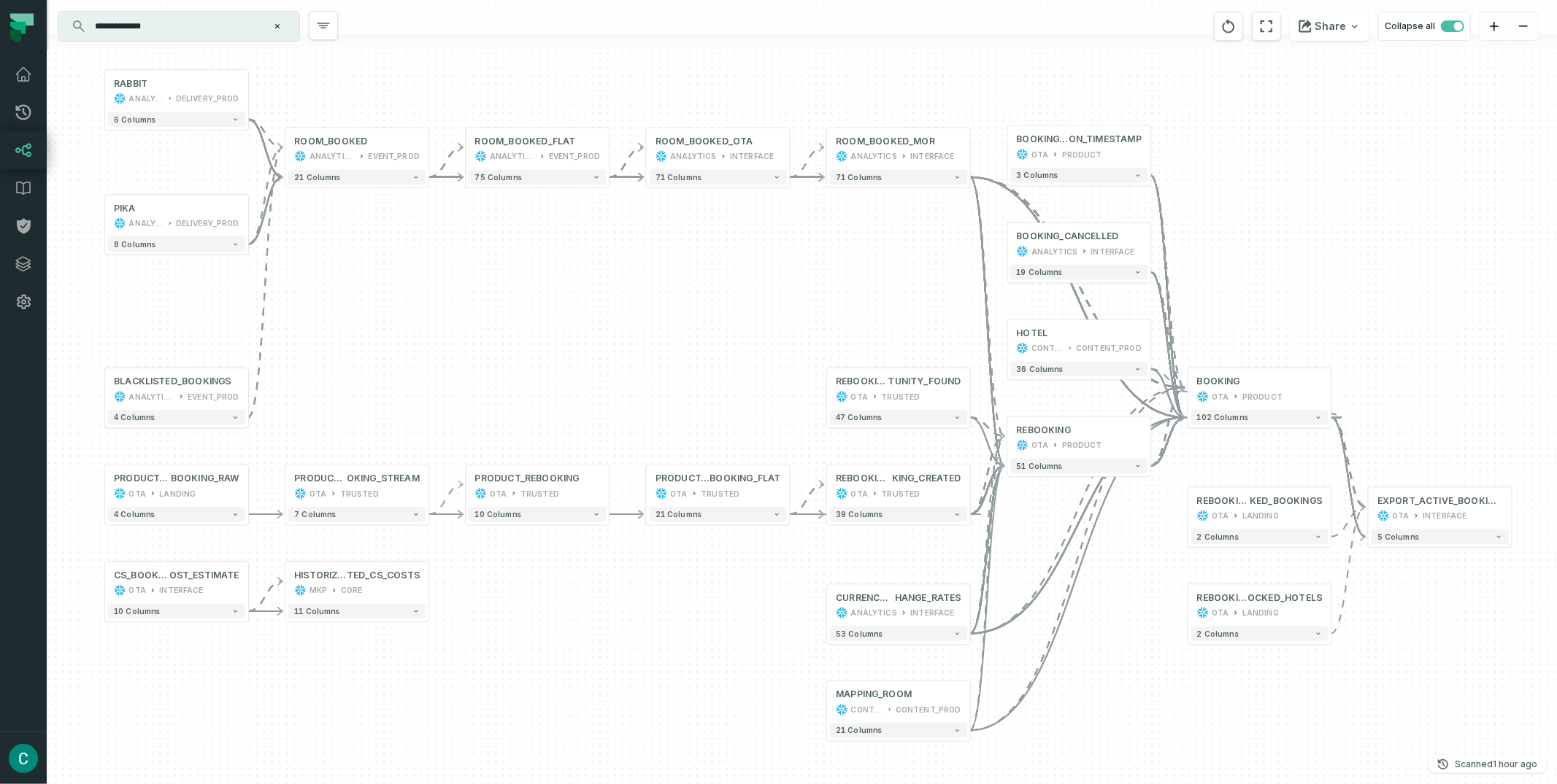
drag, startPoint x: 1288, startPoint y: 259, endPoint x: 1302, endPoint y: 276, distance: 22.0
click at [1302, 276] on div "PRODUCT_RE BOOKING_RAW OTA LANDING - 4 columns - PRODUCT_REBO OKING_STREAM OTA …" at bounding box center [801, 392] width 1510 height 784
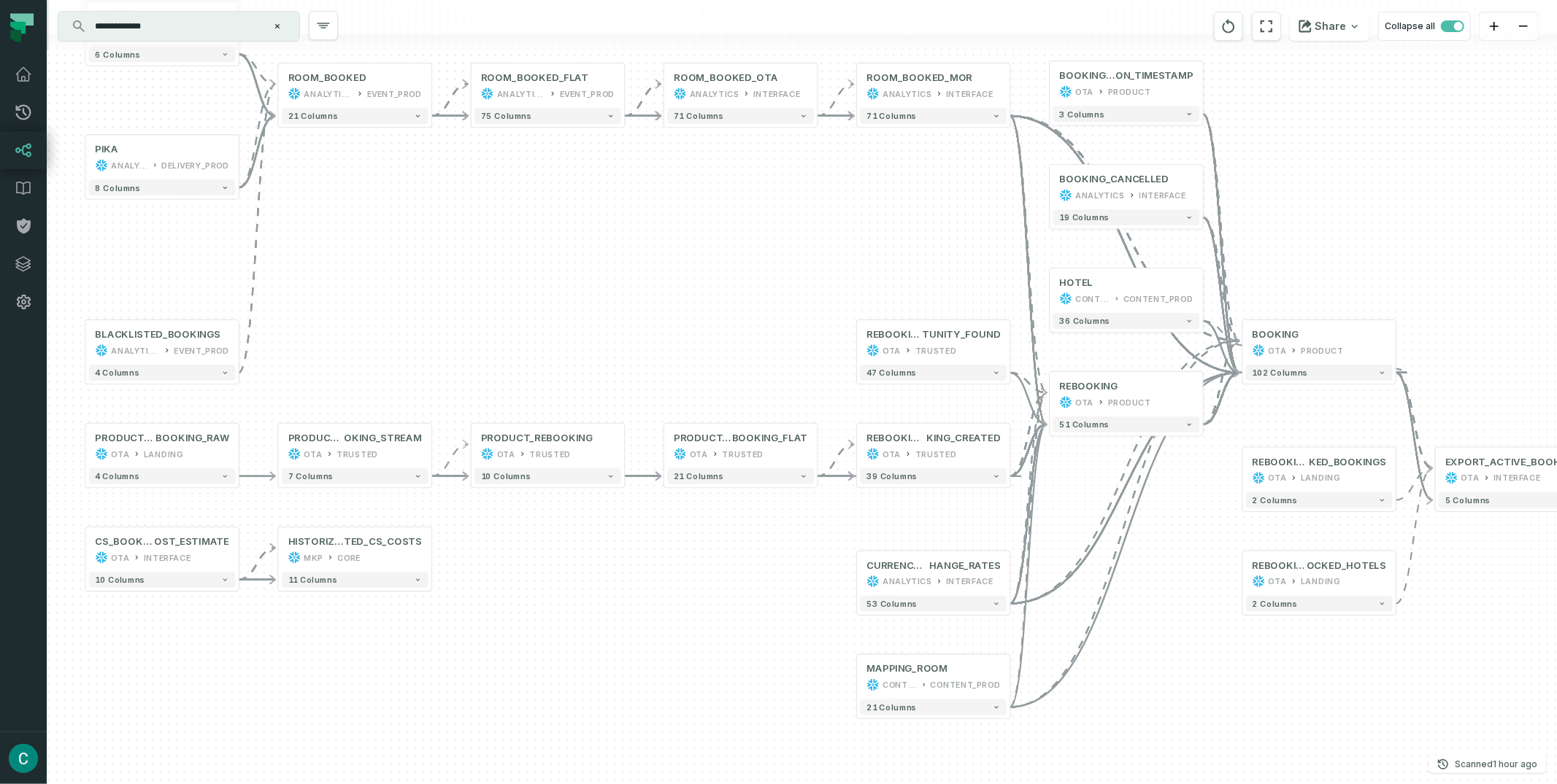
drag, startPoint x: 659, startPoint y: 246, endPoint x: 685, endPoint y: 188, distance: 63.6
click at [685, 188] on div "PRODUCT_RE BOOKING_RAW OTA LANDING - 4 columns - PRODUCT_REBO OKING_STREAM OTA …" at bounding box center [801, 392] width 1510 height 784
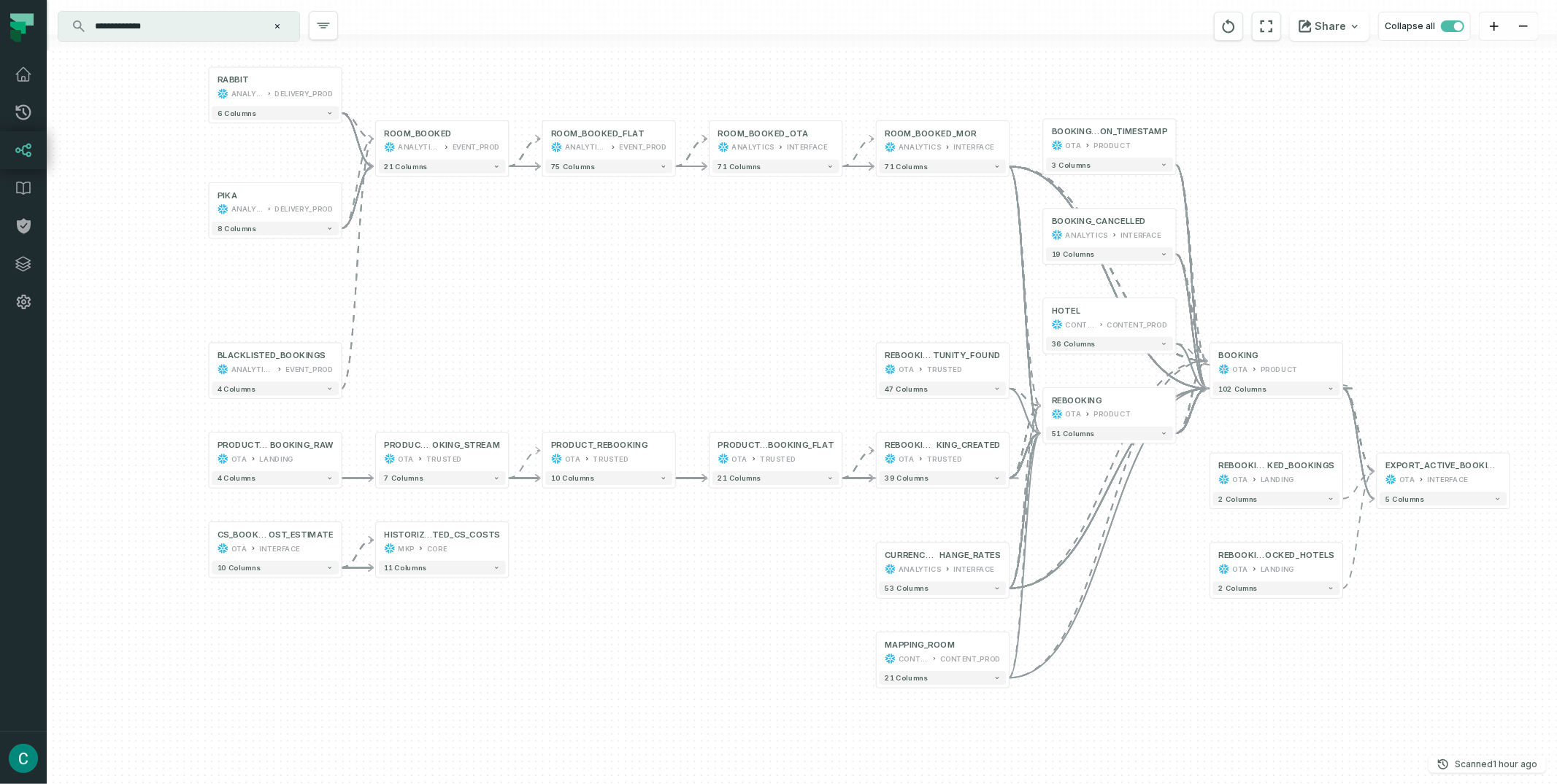
drag, startPoint x: 688, startPoint y: 188, endPoint x: 730, endPoint y: 229, distance: 58.7
click at [730, 229] on div "PRODUCT_RE BOOKING_RAW OTA LANDING - 4 columns - PRODUCT_REBO OKING_STREAM OTA …" at bounding box center [801, 392] width 1510 height 784
